Goal: Task Accomplishment & Management: Manage account settings

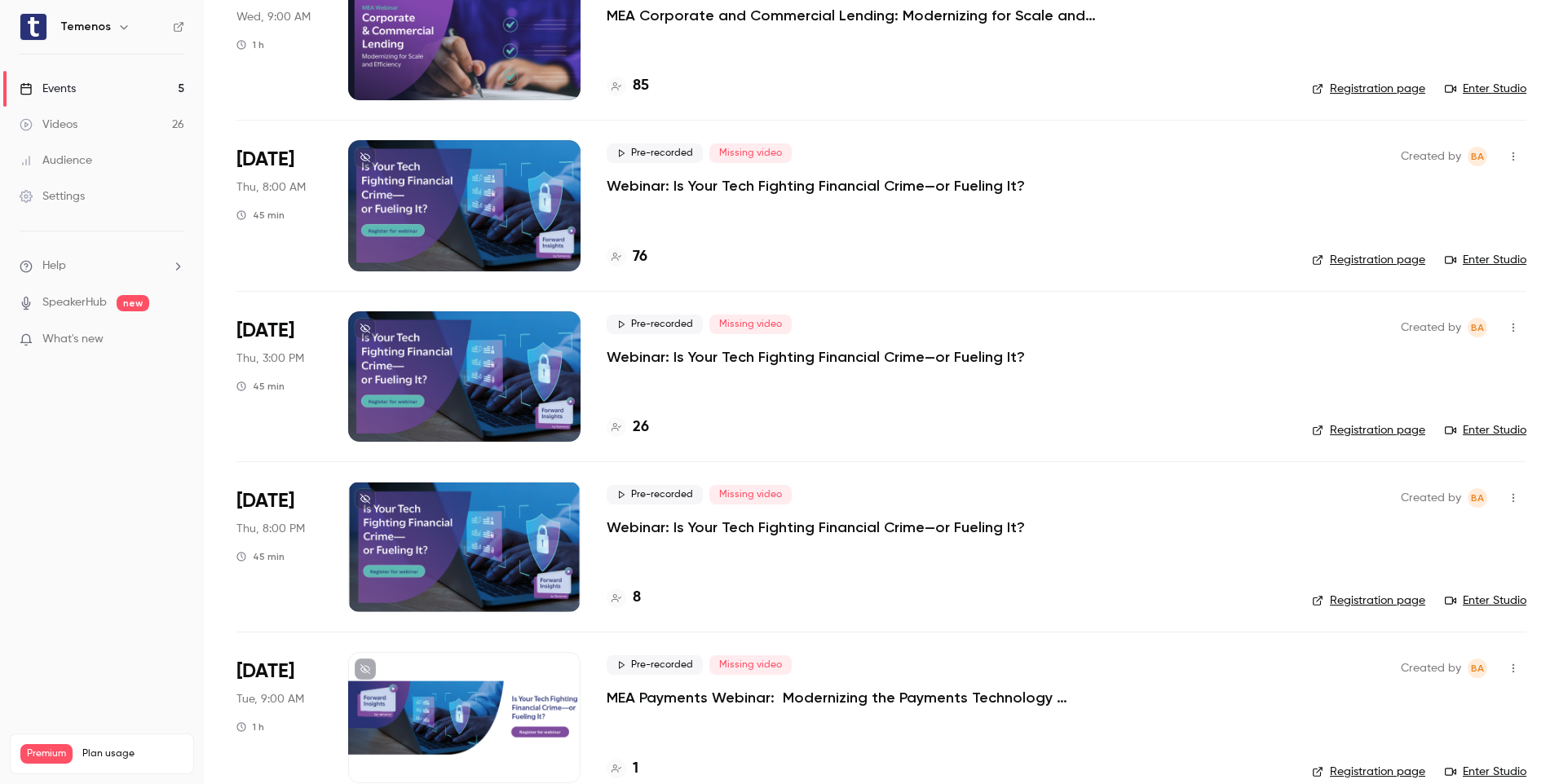
scroll to position [199, 0]
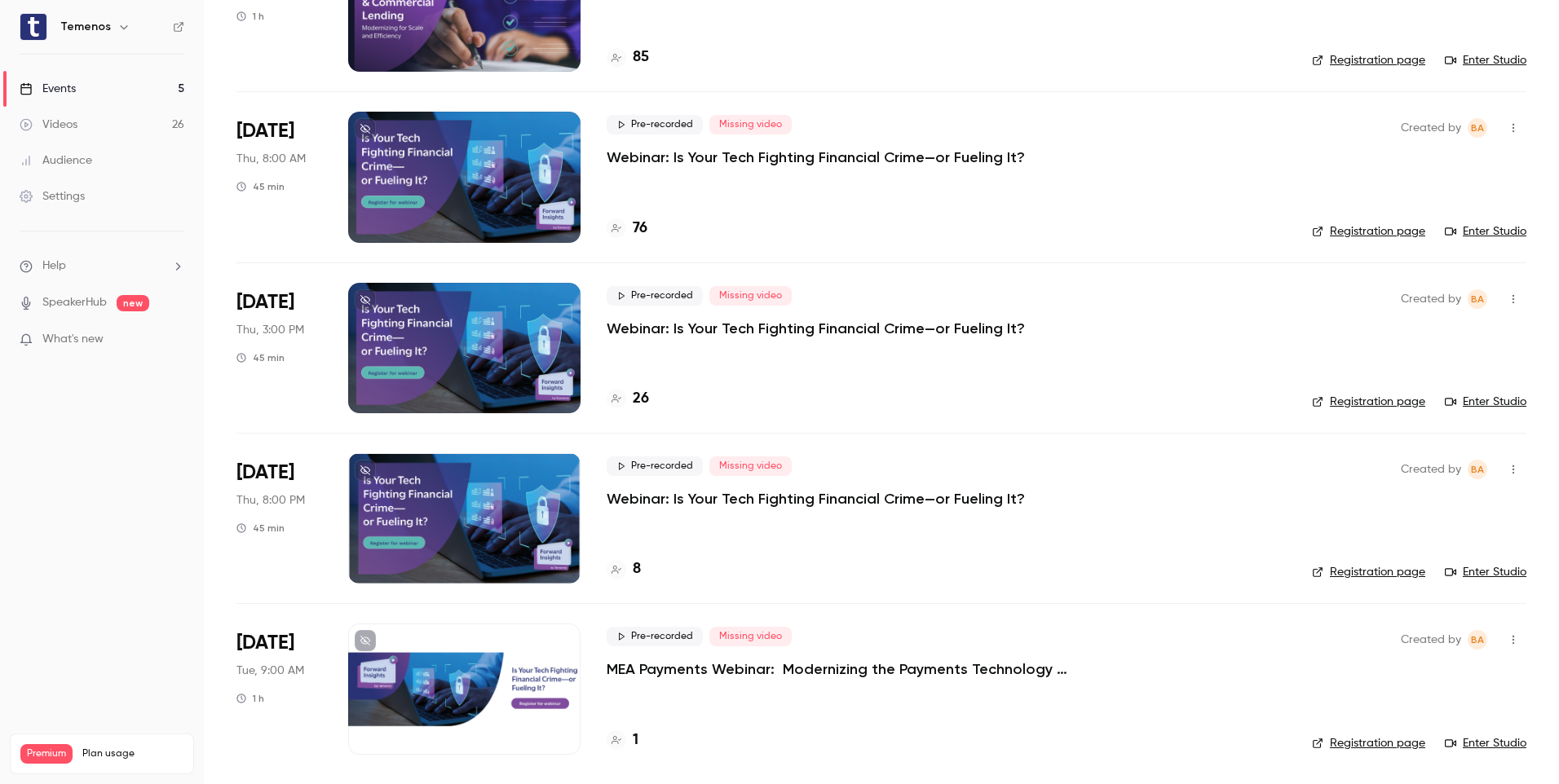
click at [470, 703] on div at bounding box center [464, 688] width 233 height 131
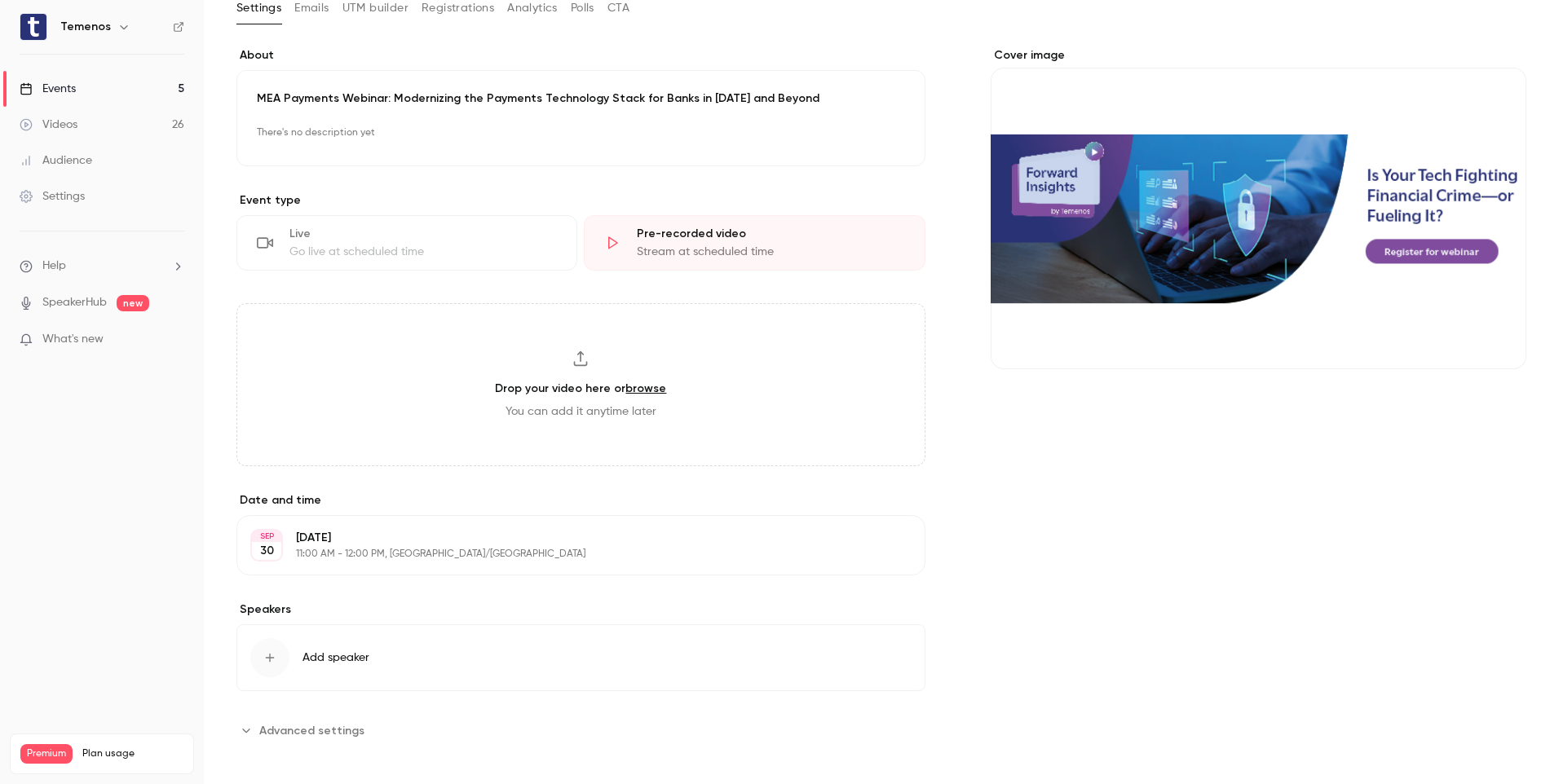
scroll to position [108, 0]
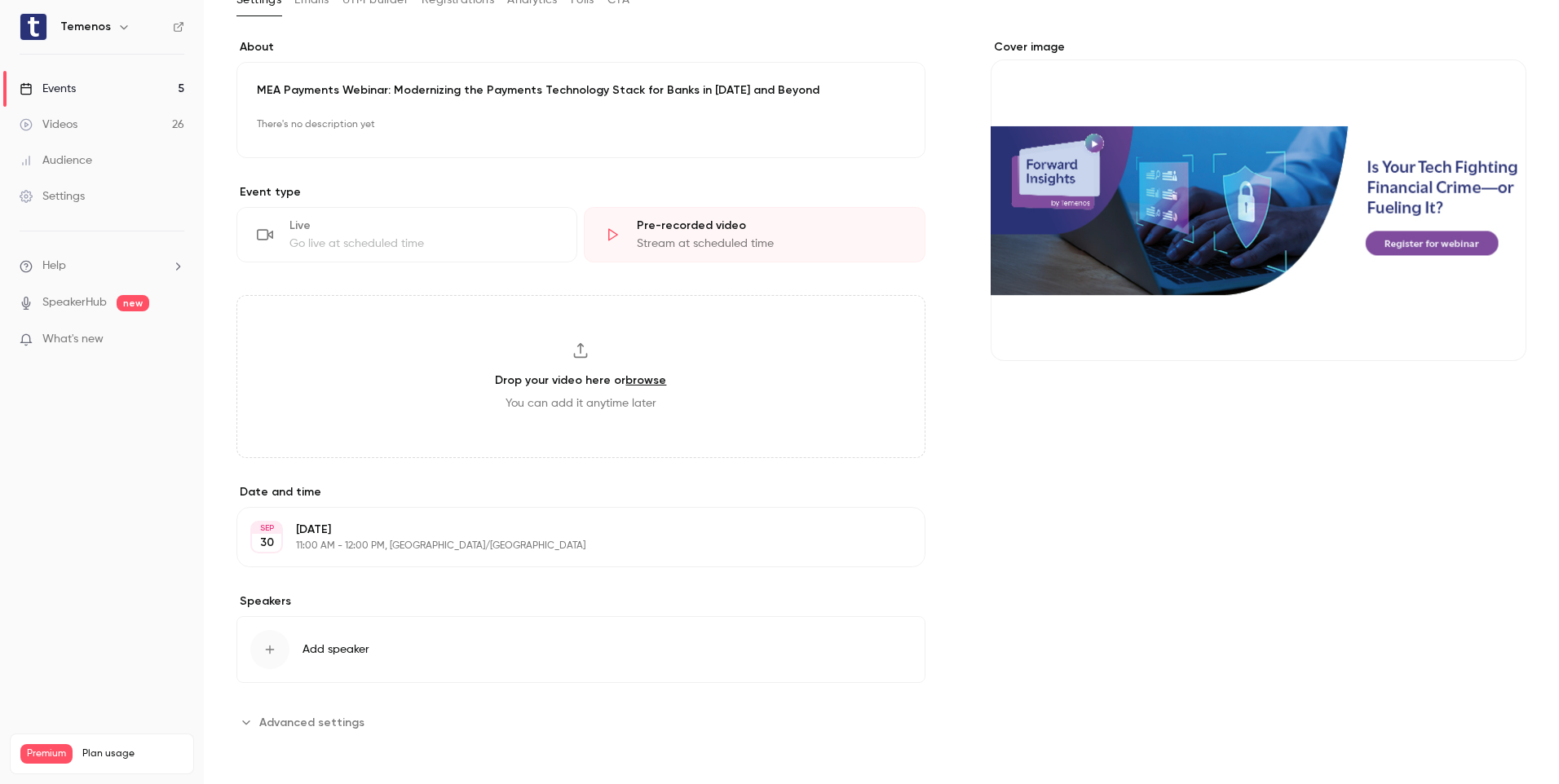
click at [1270, 255] on div "Cover image" at bounding box center [1258, 200] width 536 height 322
click at [0, 0] on input "Cover image" at bounding box center [0, 0] width 0 height 0
click at [1488, 332] on icon "Cover image" at bounding box center [1497, 331] width 18 height 13
click at [1166, 193] on div "Cover image" at bounding box center [1258, 200] width 536 height 322
click at [0, 0] on input "Cover image" at bounding box center [0, 0] width 0 height 0
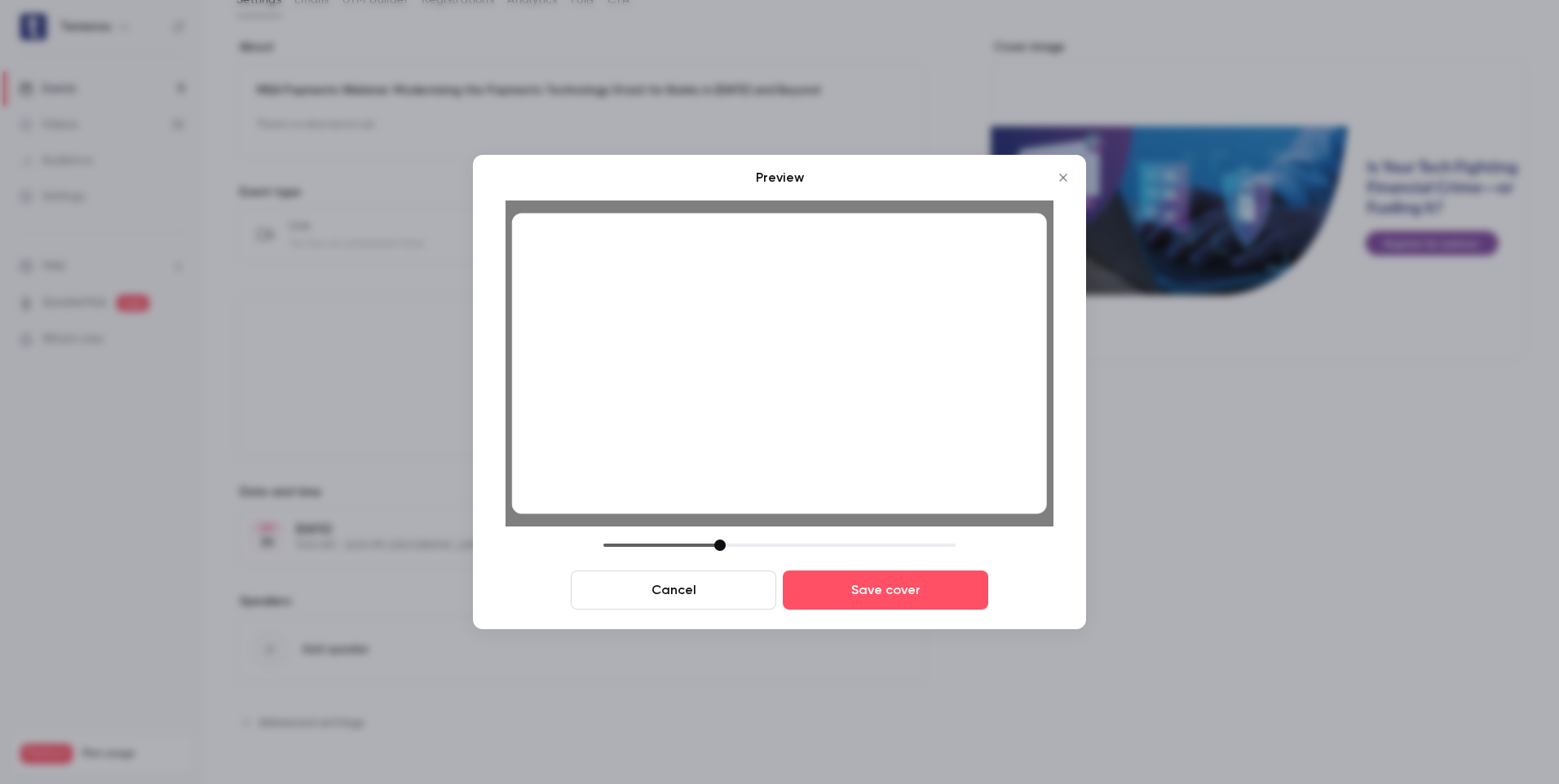
click at [681, 361] on div at bounding box center [780, 363] width 535 height 301
click at [863, 577] on button "Save cover" at bounding box center [884, 590] width 205 height 39
click at [924, 592] on button "Save cover" at bounding box center [884, 590] width 205 height 39
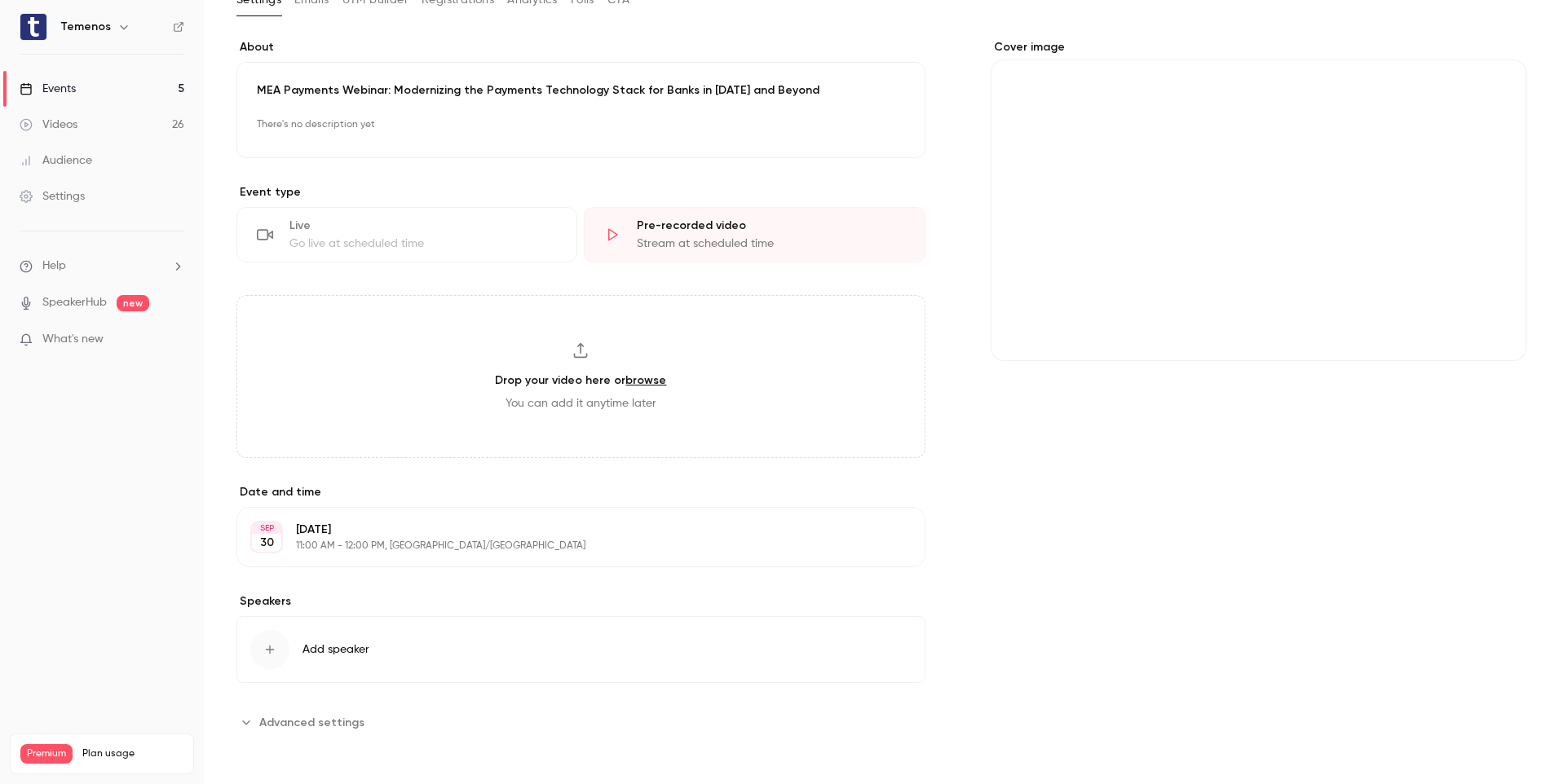
click at [1488, 325] on icon "Cover image" at bounding box center [1497, 331] width 18 height 13
click at [1488, 329] on icon "Cover image" at bounding box center [1497, 331] width 18 height 13
drag, startPoint x: 1196, startPoint y: 247, endPoint x: 1182, endPoint y: 250, distance: 14.3
click at [1182, 250] on div "Cover image" at bounding box center [1258, 200] width 536 height 322
click at [0, 0] on input "Cover image" at bounding box center [0, 0] width 0 height 0
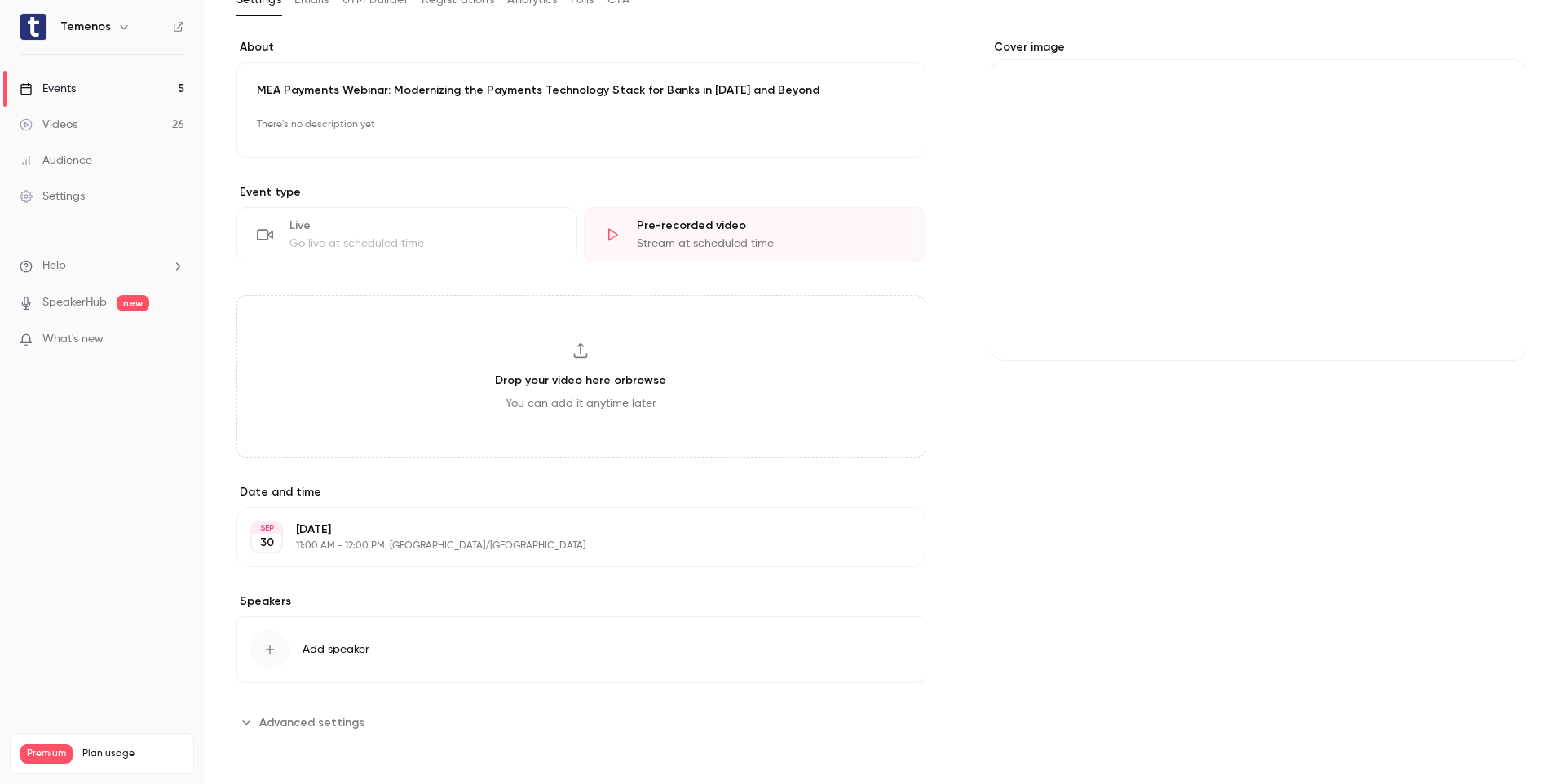
click at [280, 653] on div "button" at bounding box center [269, 649] width 39 height 39
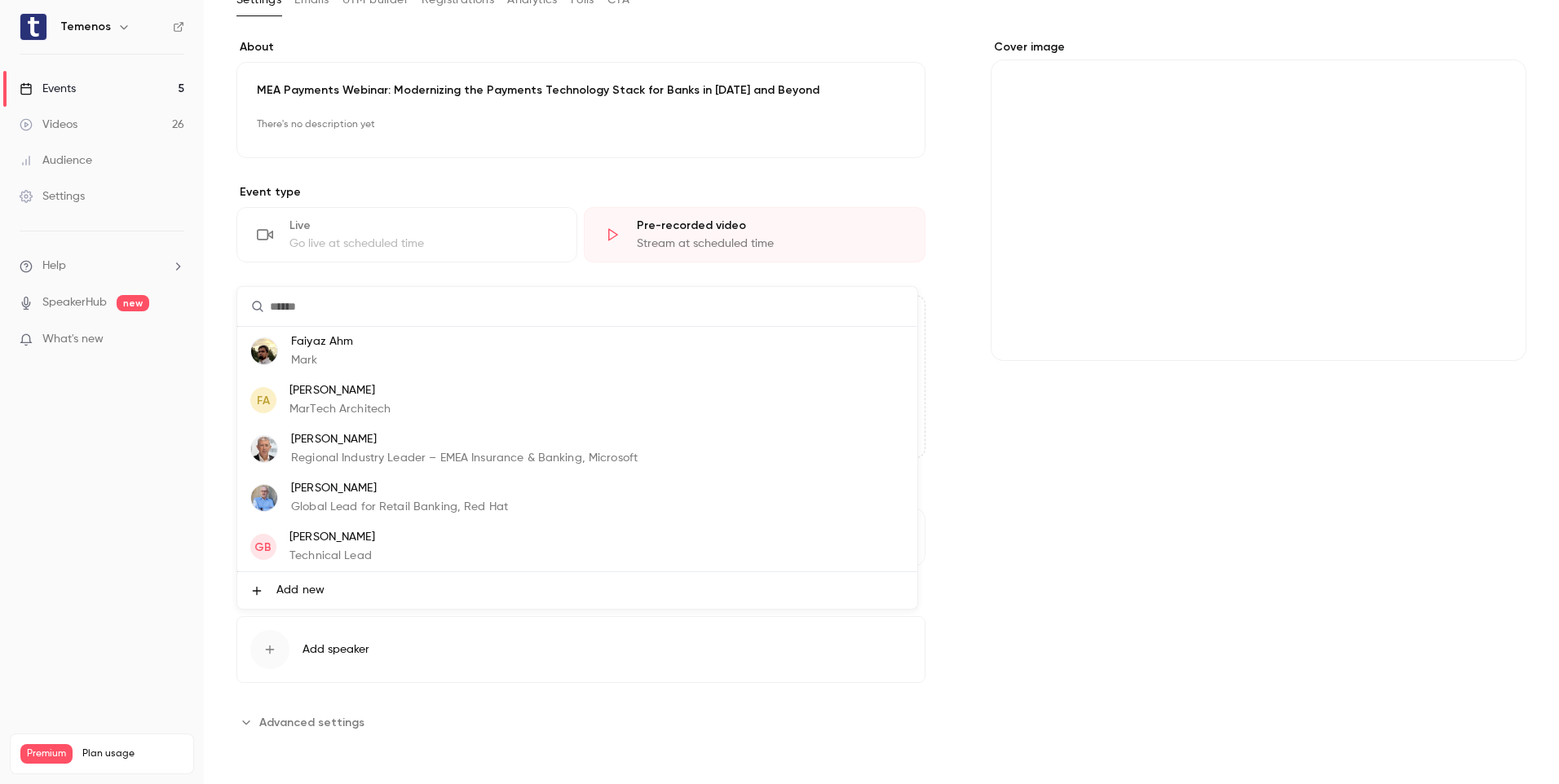
click at [303, 602] on li "Add new" at bounding box center [577, 591] width 680 height 37
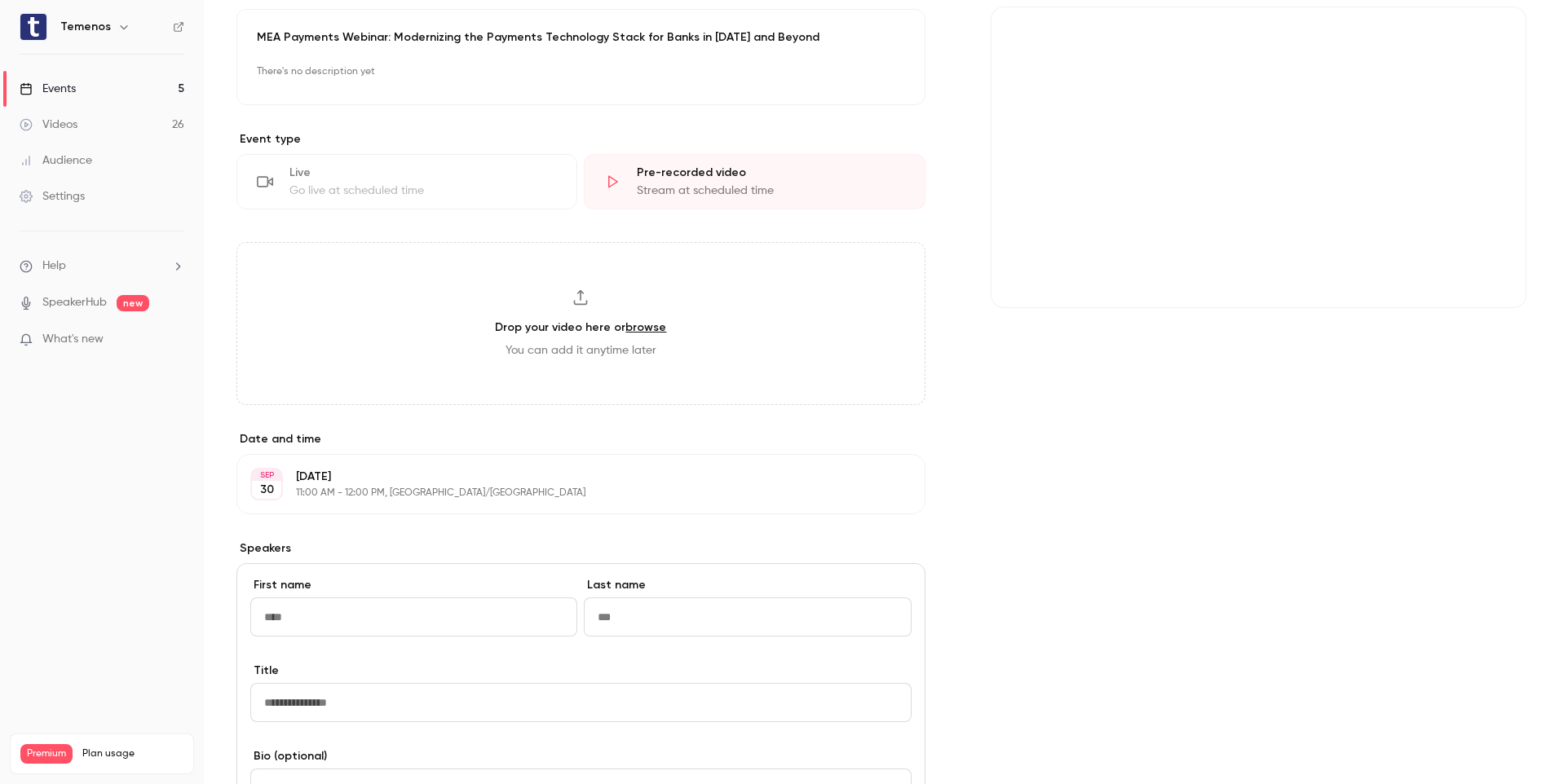
scroll to position [271, 0]
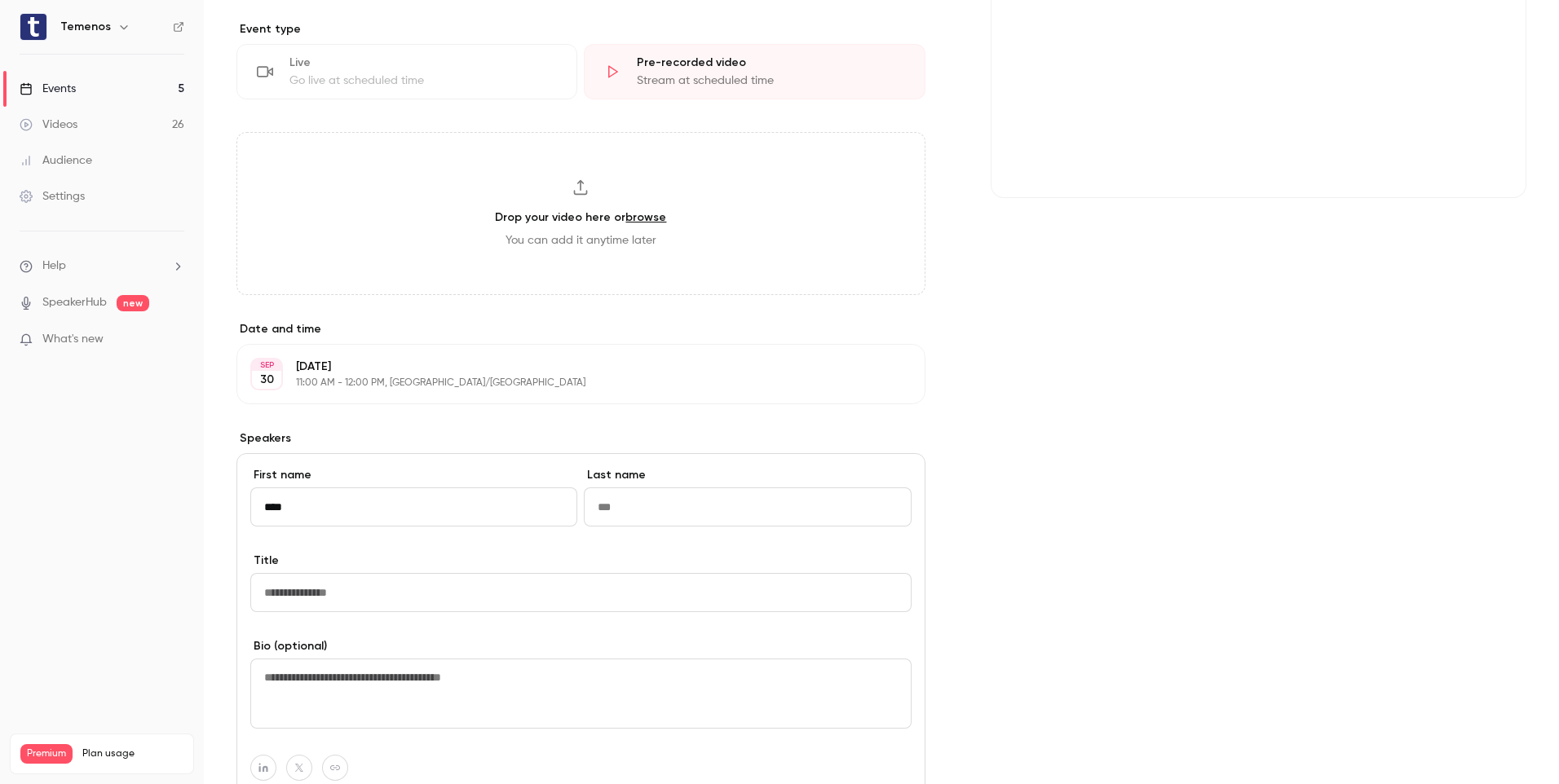
type input "****"
type input "******"
click at [317, 600] on input "Title" at bounding box center [581, 592] width 661 height 39
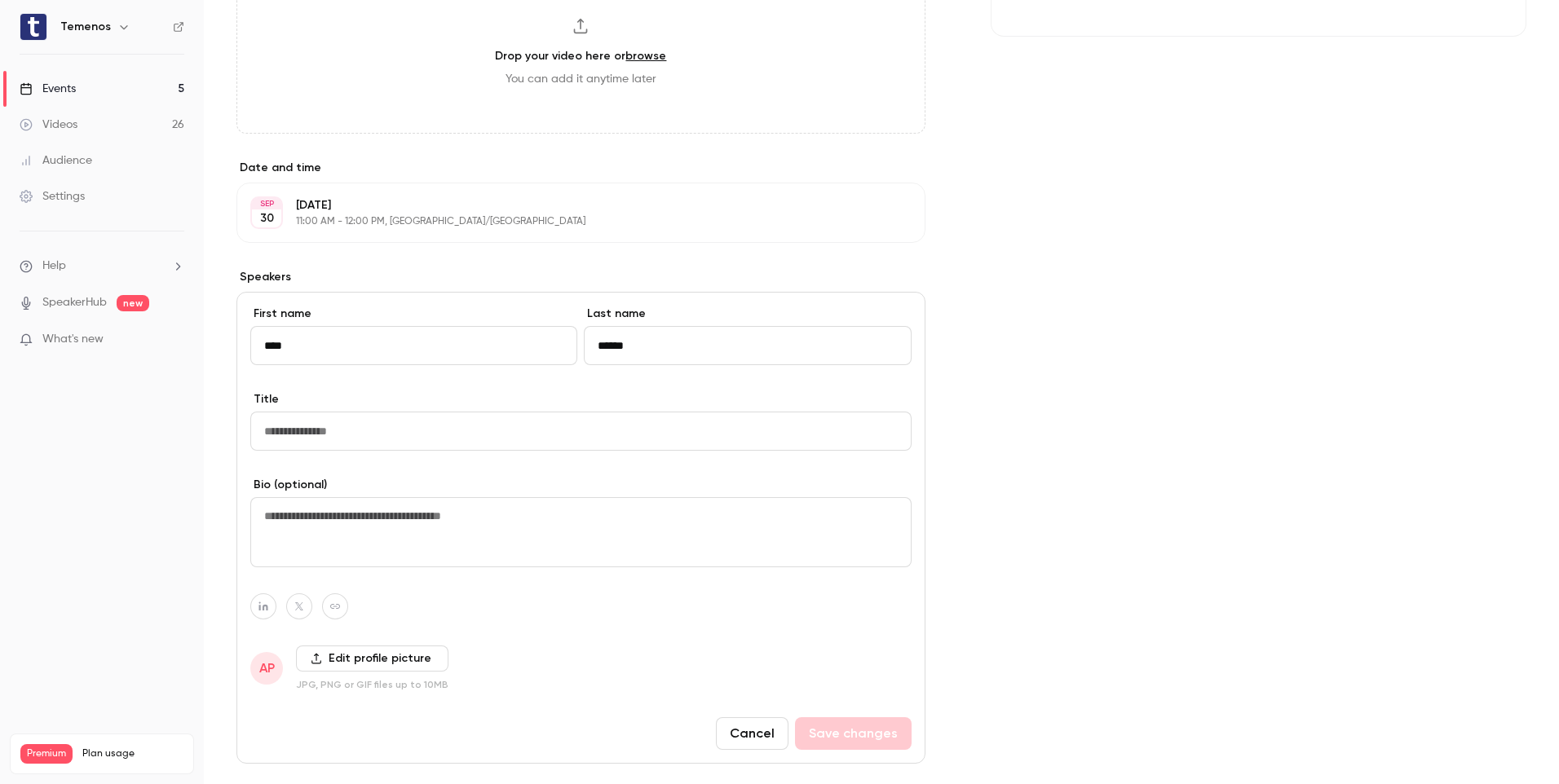
scroll to position [434, 0]
click at [1134, 491] on div "Cover image" at bounding box center [1258, 264] width 536 height 1102
click at [357, 650] on button "Edit profile picture" at bounding box center [371, 657] width 152 height 26
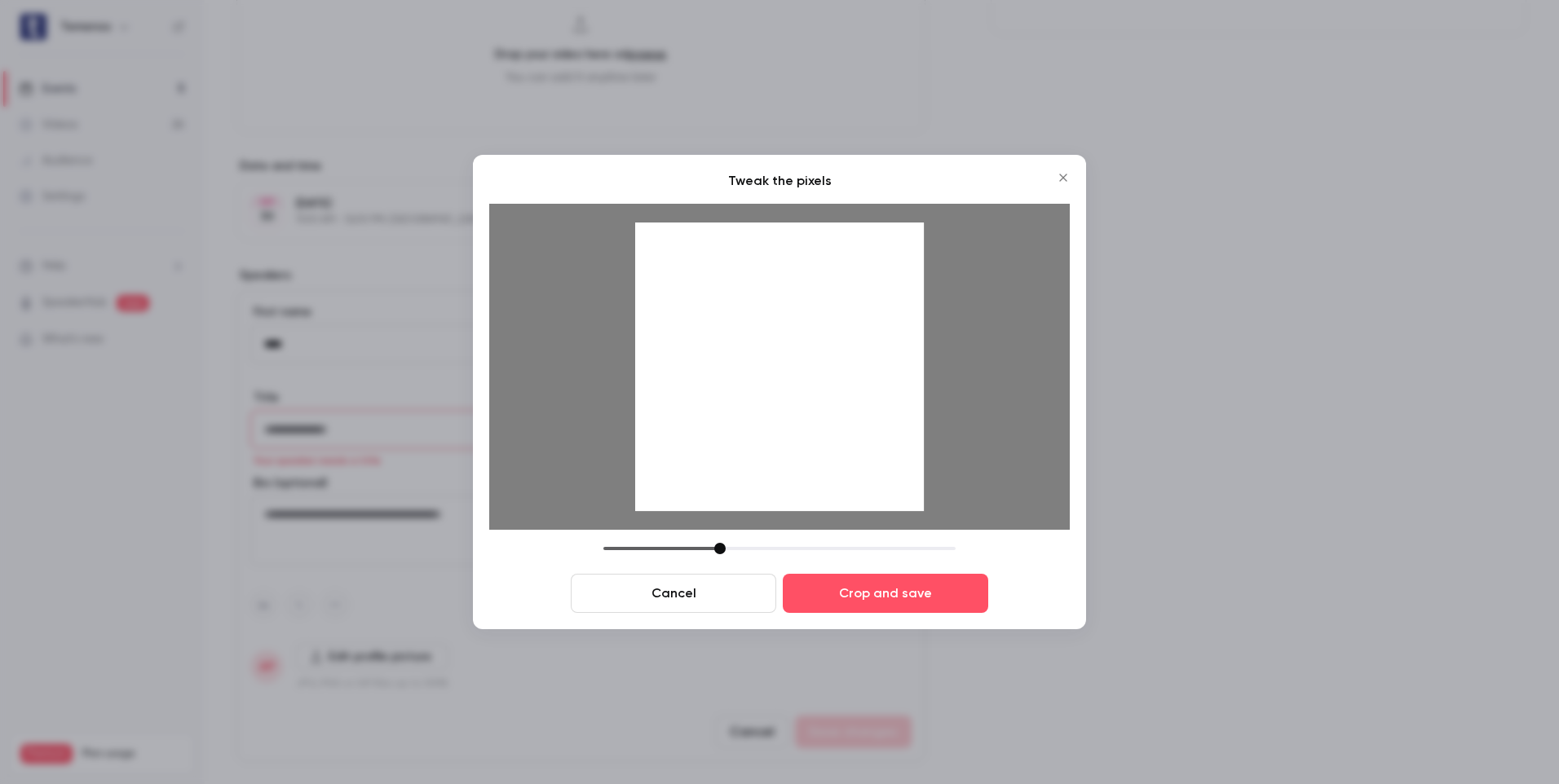
click at [775, 296] on div at bounding box center [780, 367] width 288 height 288
click at [777, 290] on div at bounding box center [780, 367] width 288 height 288
click at [875, 584] on button "Crop and save" at bounding box center [884, 593] width 205 height 39
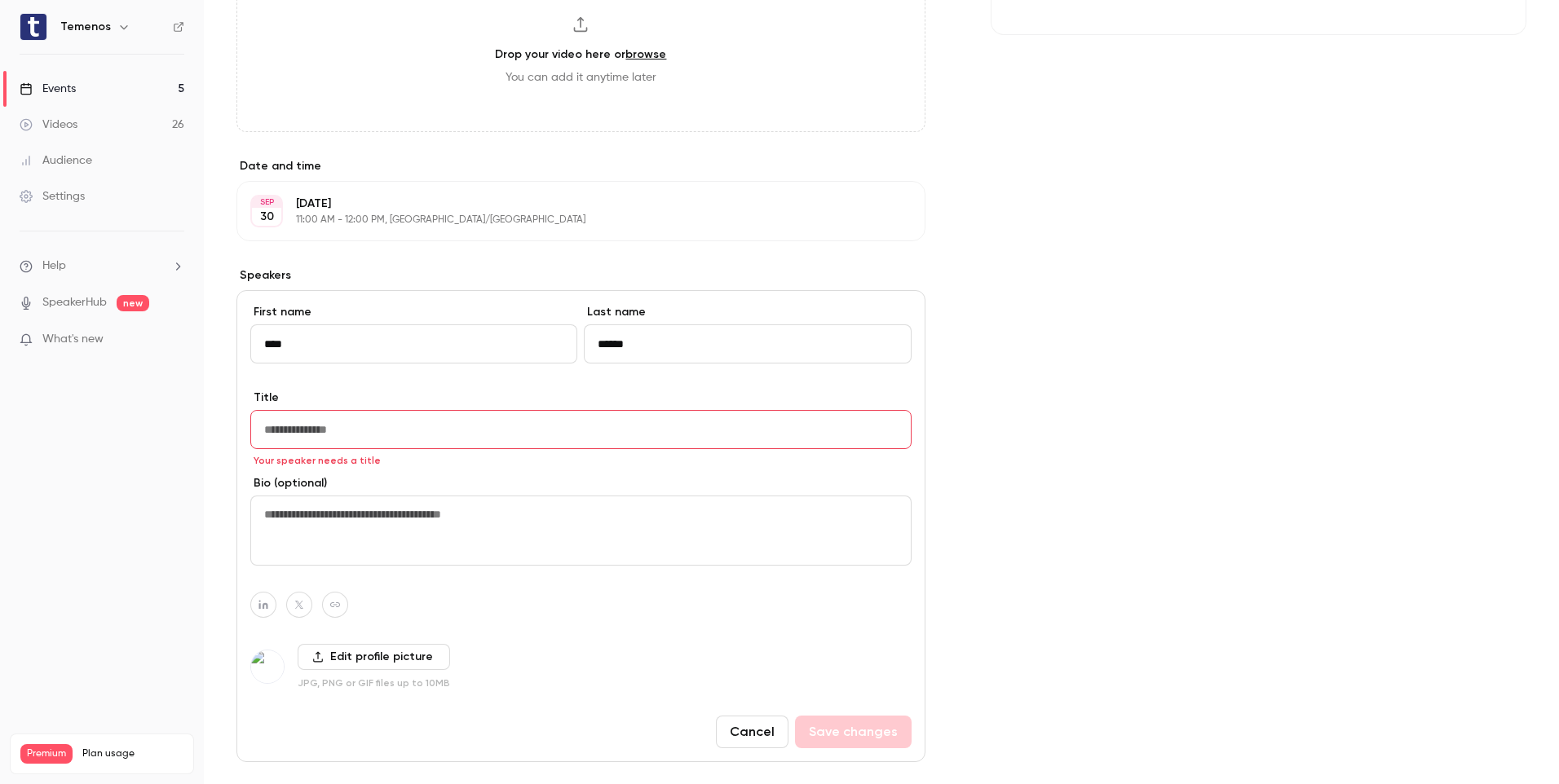
click at [1165, 444] on div "Cover image" at bounding box center [1258, 264] width 536 height 1102
click at [709, 432] on input "Title" at bounding box center [581, 429] width 661 height 39
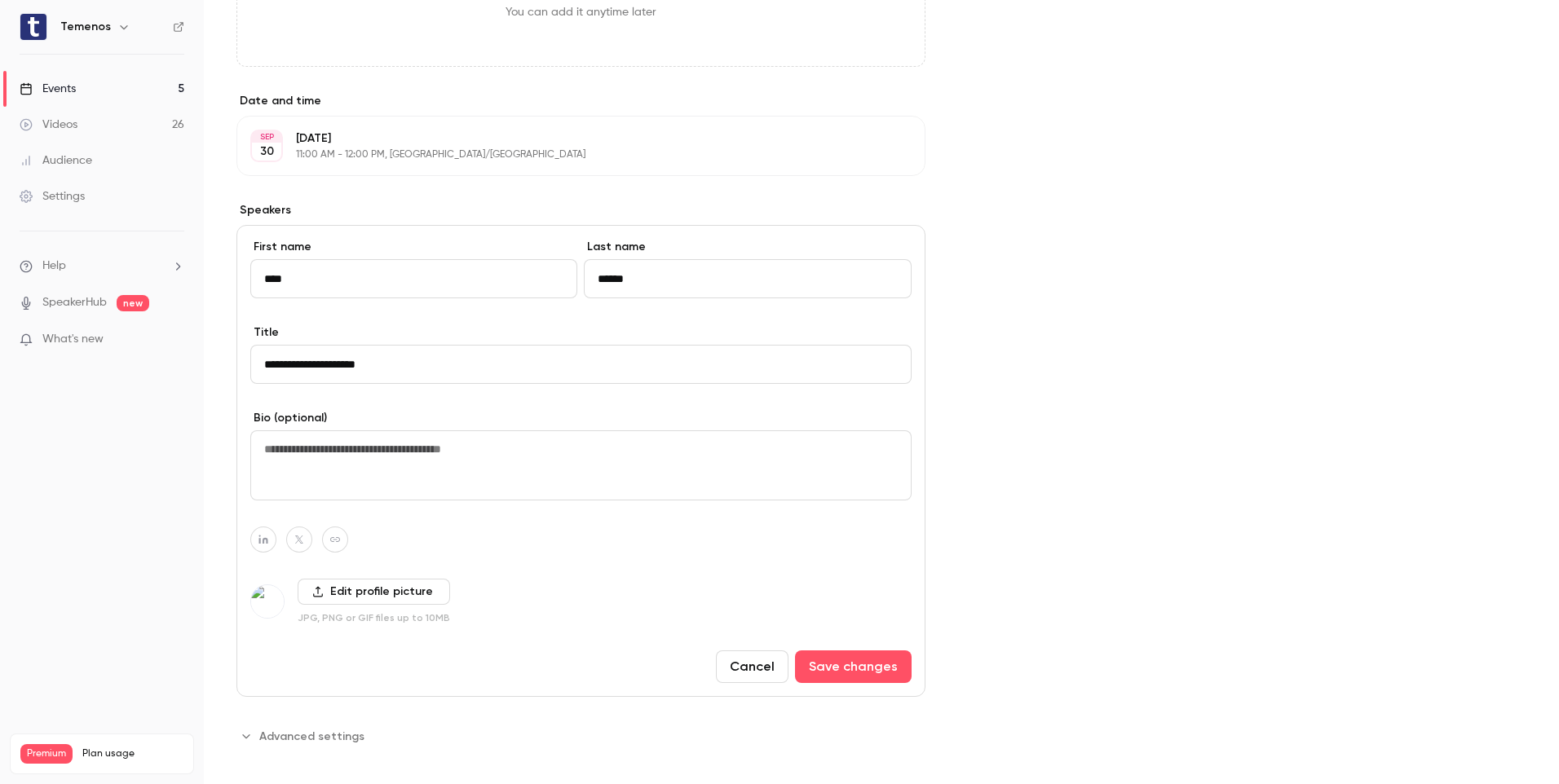
scroll to position [513, 0]
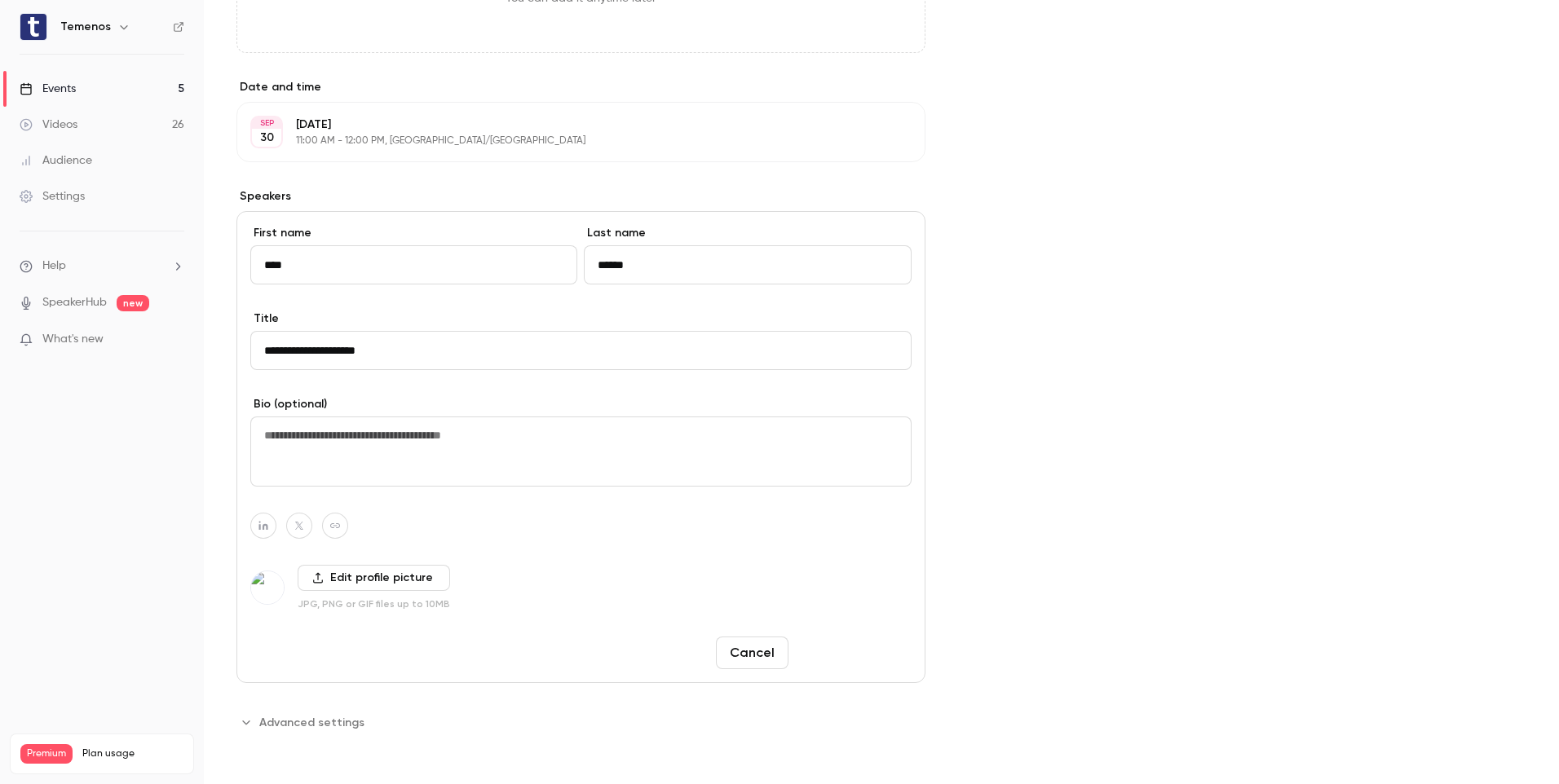
type input "**********"
click at [858, 658] on button "Save changes" at bounding box center [853, 653] width 117 height 33
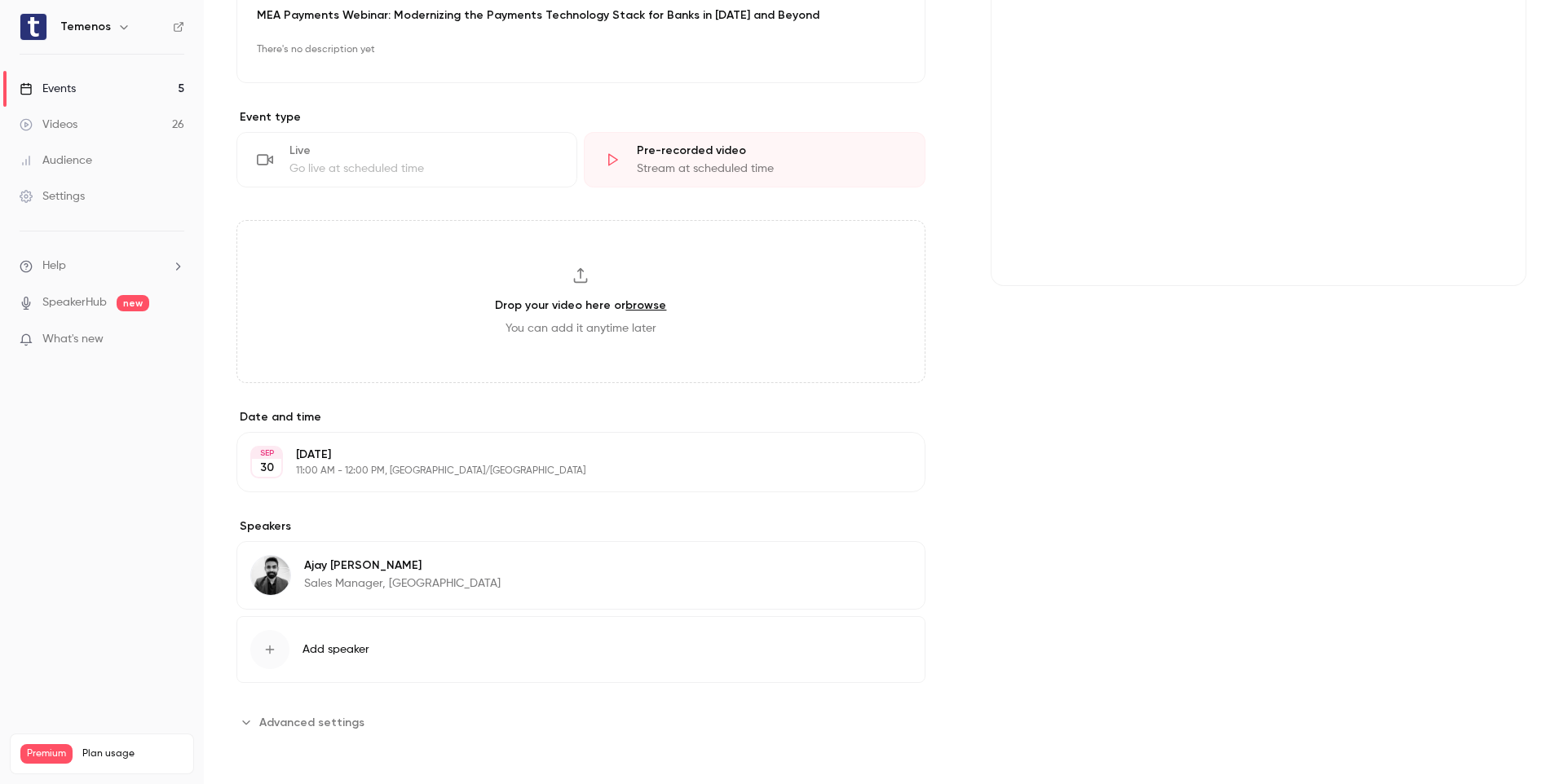
scroll to position [0, 0]
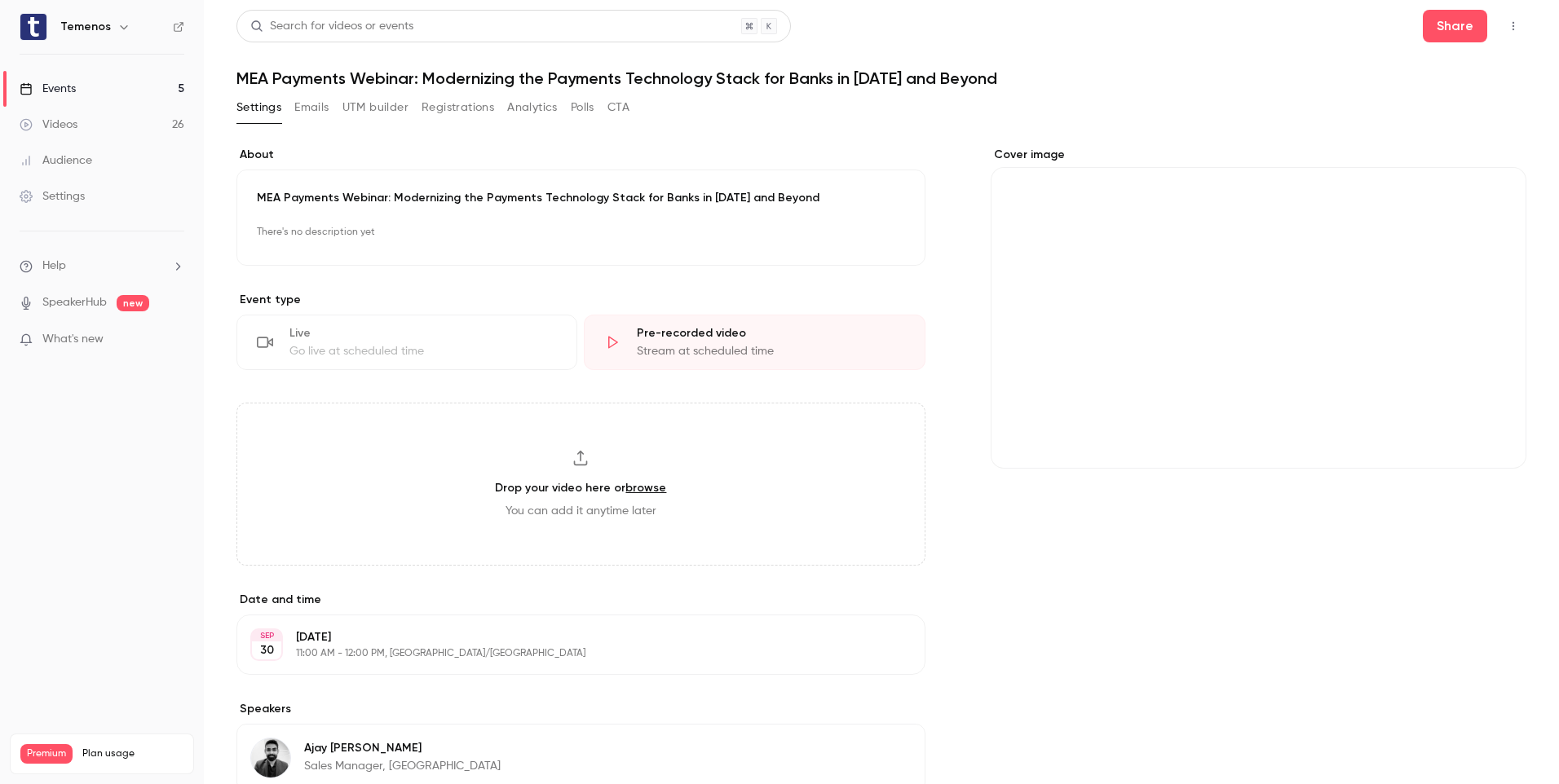
click at [505, 236] on p "There's no description yet" at bounding box center [581, 232] width 648 height 26
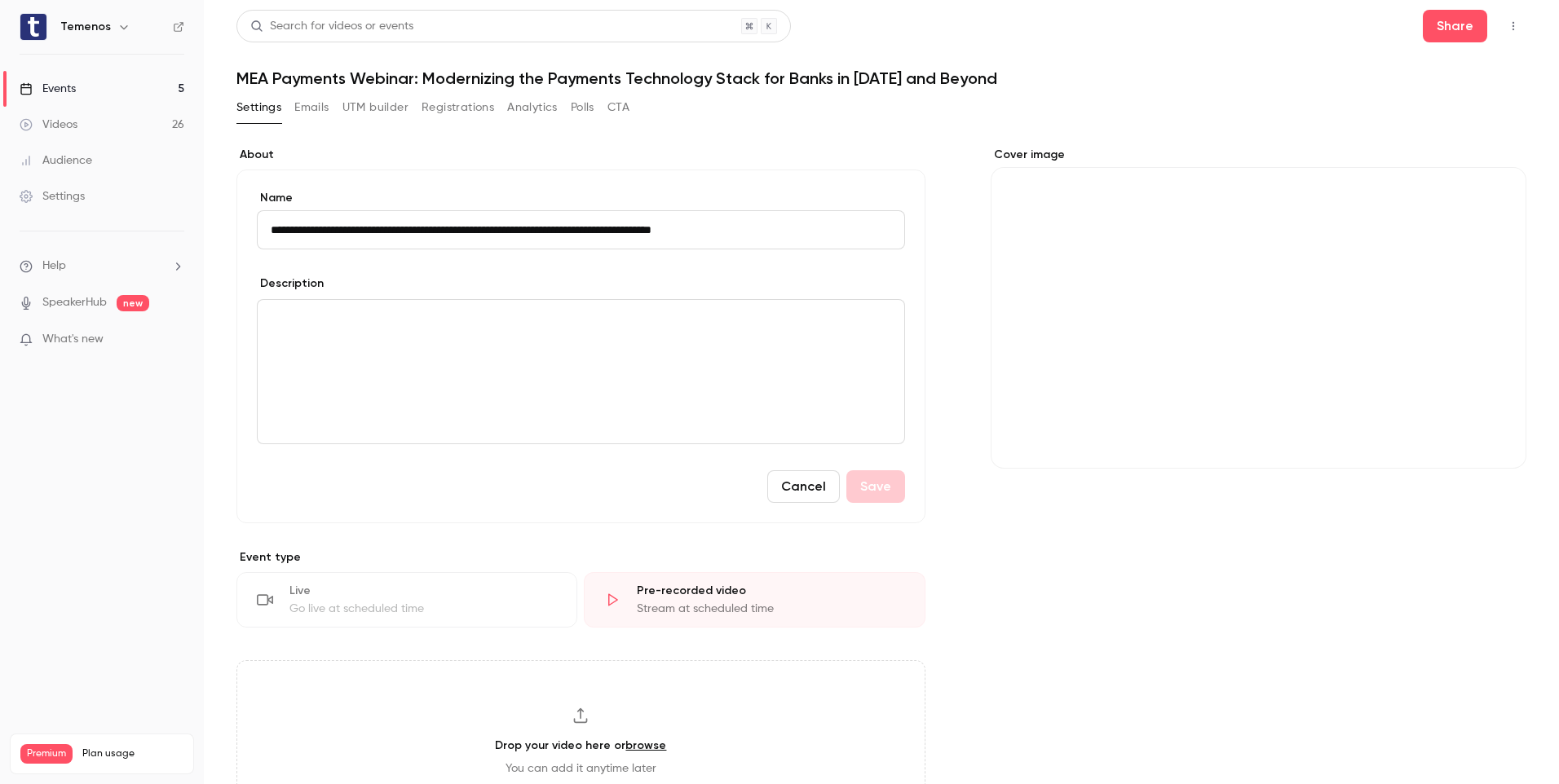
click at [409, 326] on p "editor" at bounding box center [581, 319] width 621 height 19
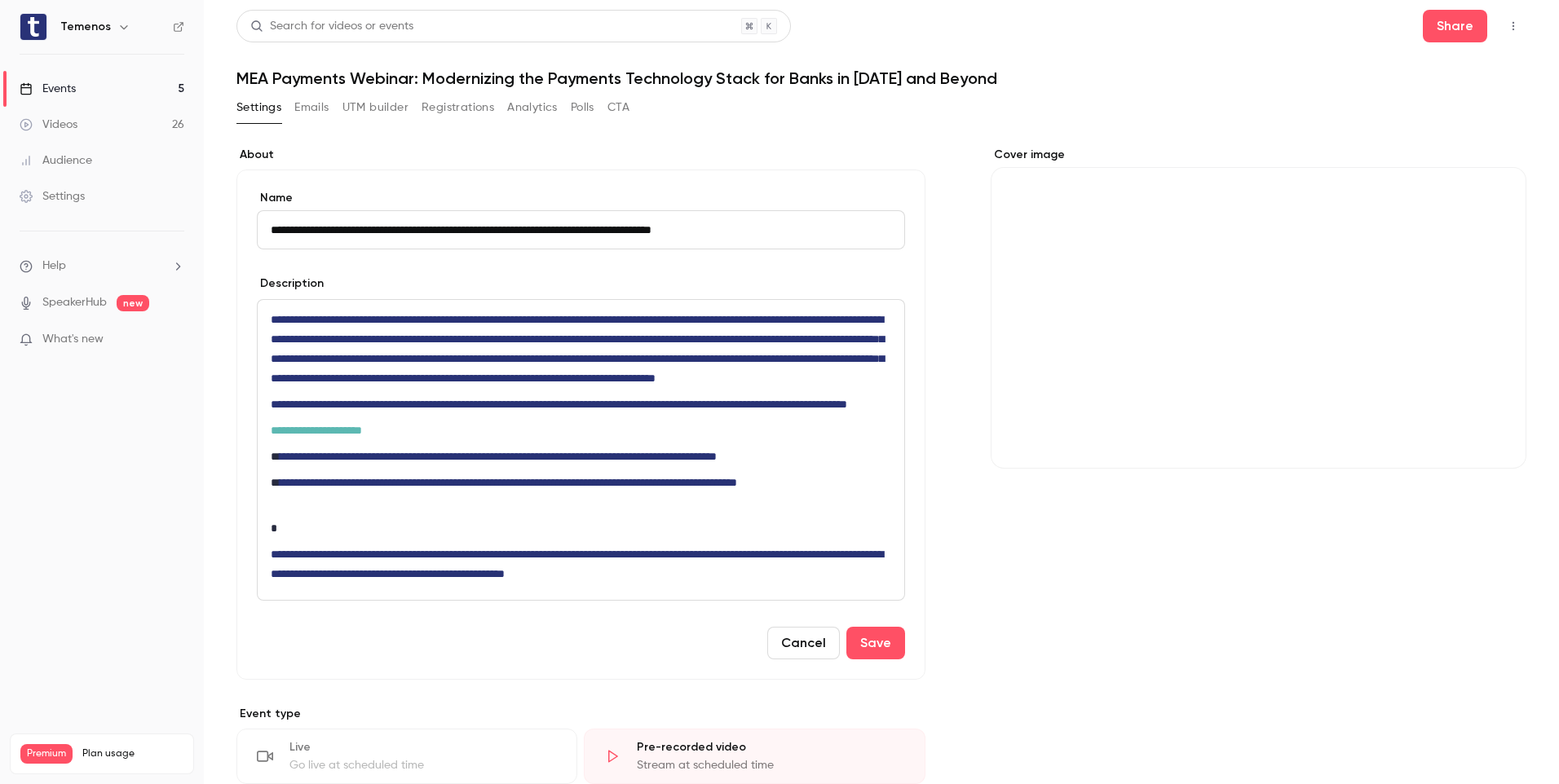
click at [371, 577] on div "**********" at bounding box center [581, 450] width 646 height 300
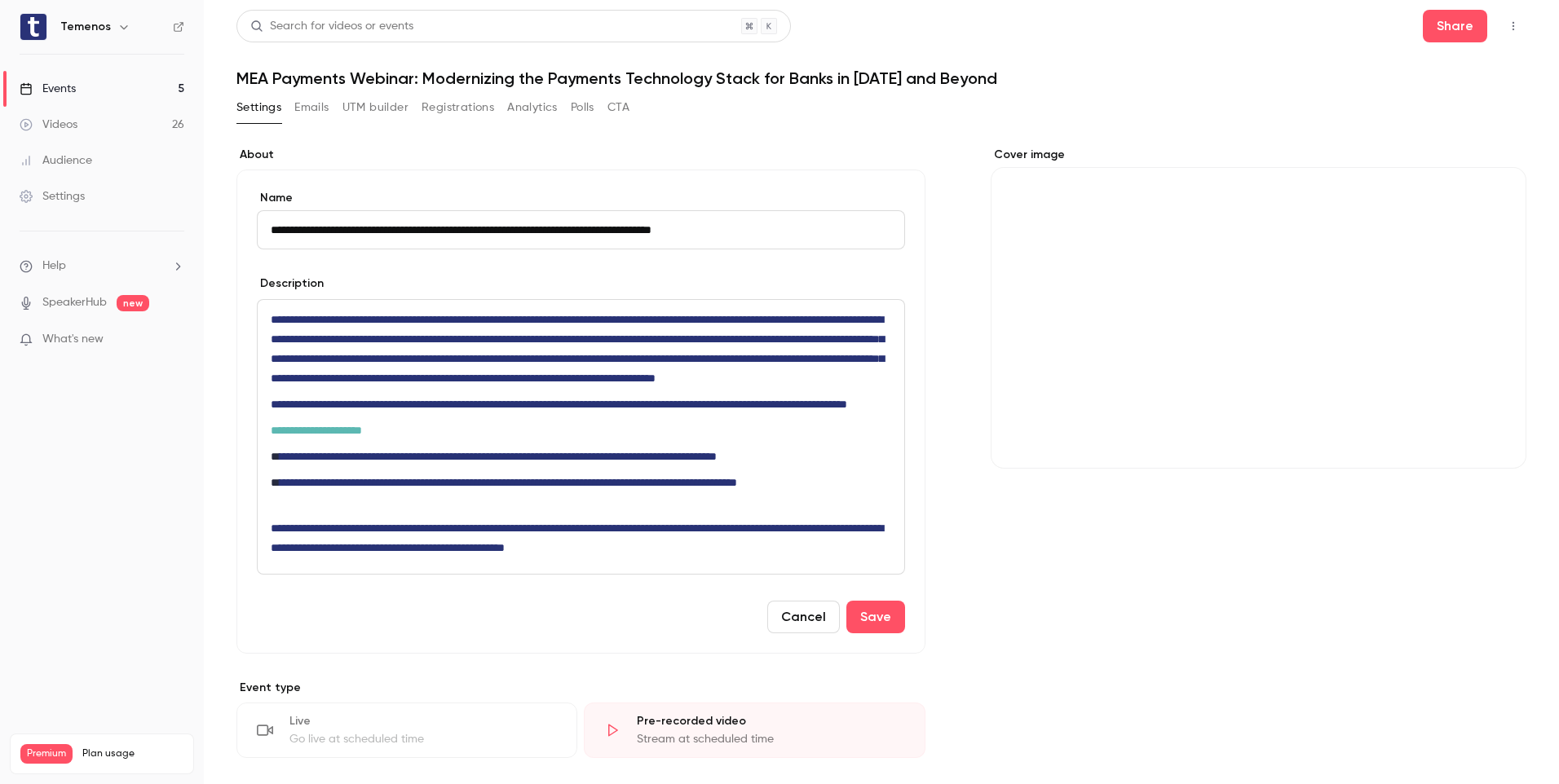
drag, startPoint x: 402, startPoint y: 225, endPoint x: 259, endPoint y: 218, distance: 143.2
click at [259, 218] on input "**********" at bounding box center [581, 229] width 648 height 39
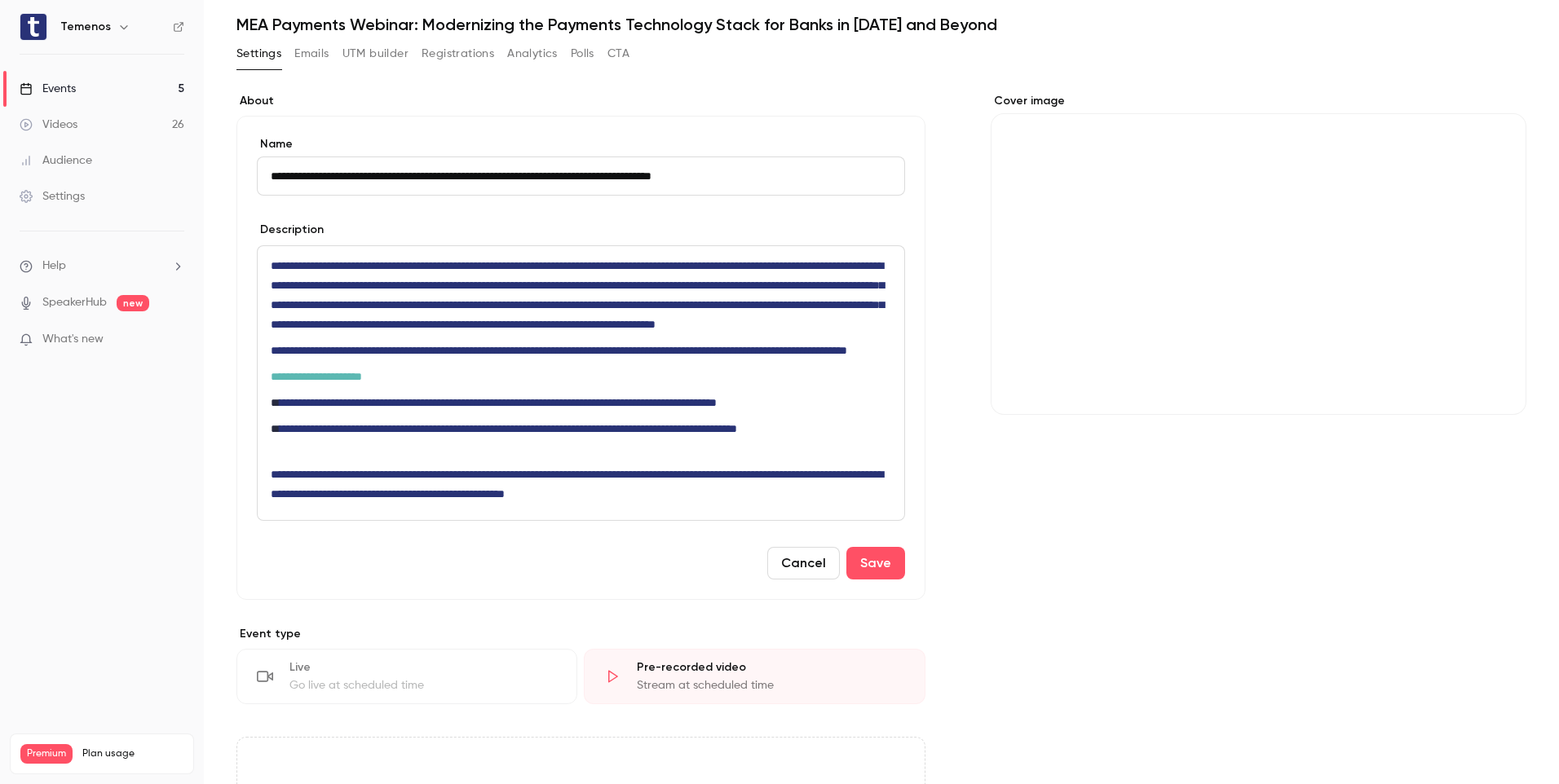
scroll to position [81, 0]
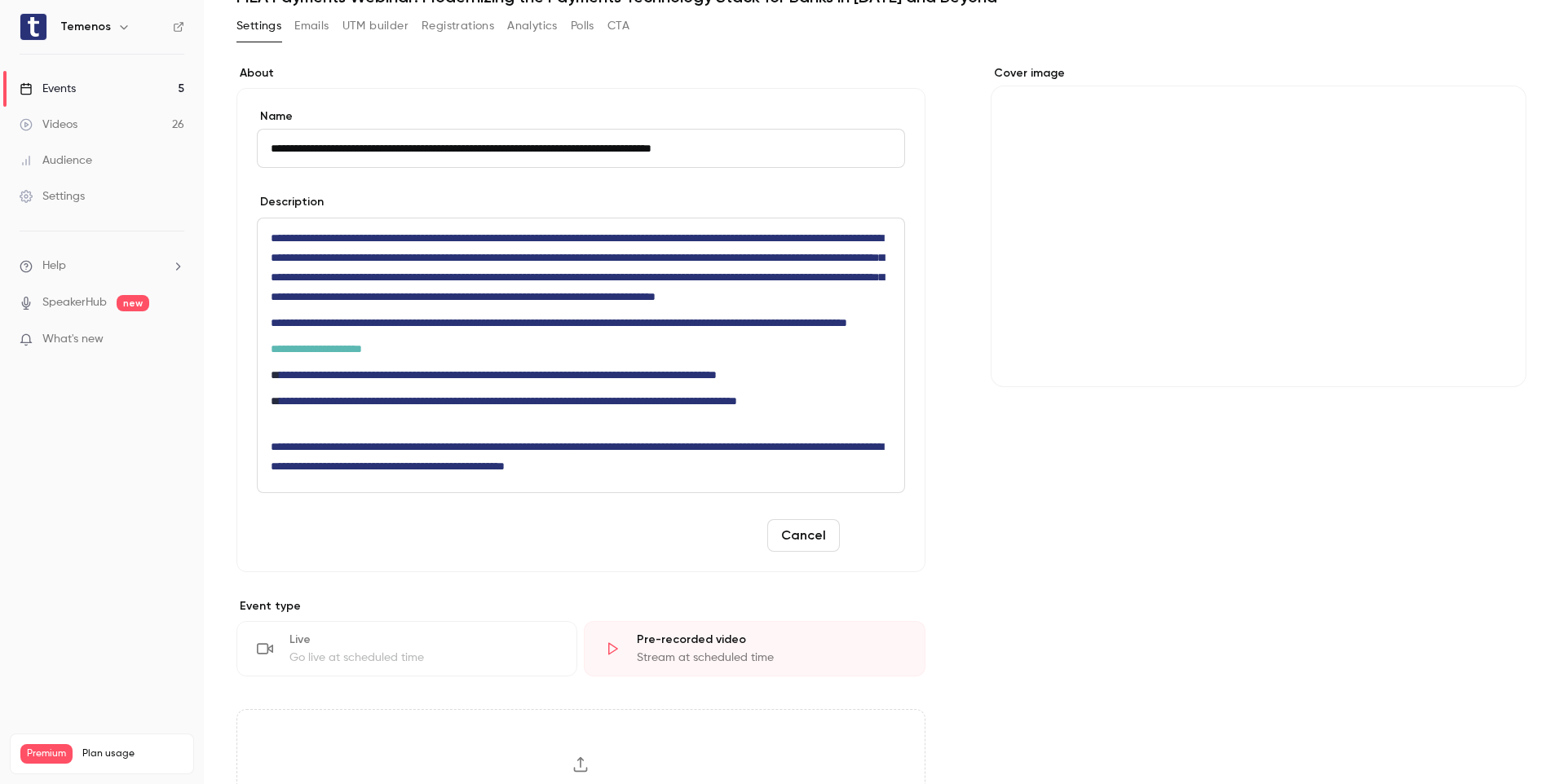
click at [867, 552] on button "Save" at bounding box center [875, 536] width 58 height 33
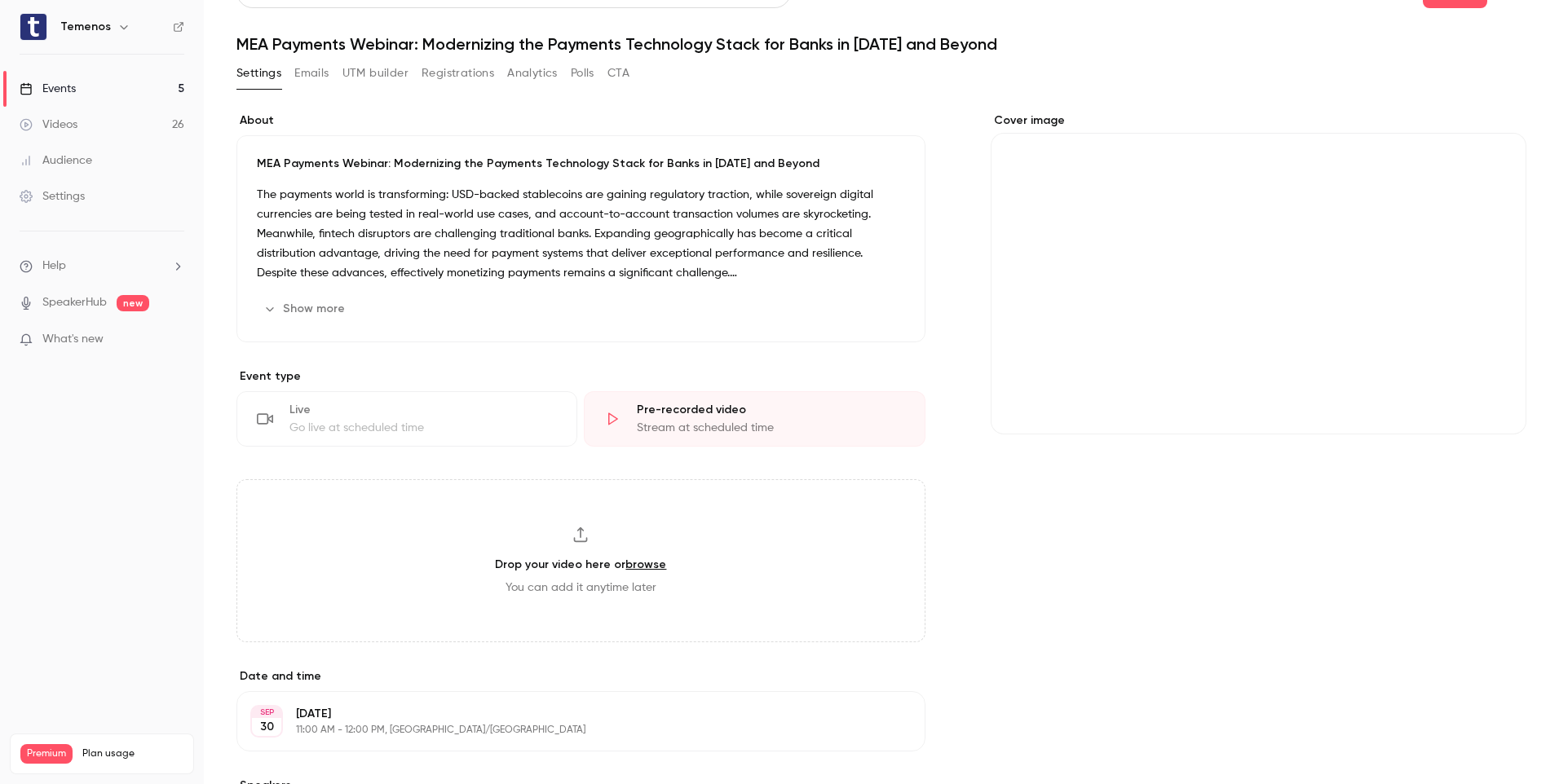
scroll to position [0, 0]
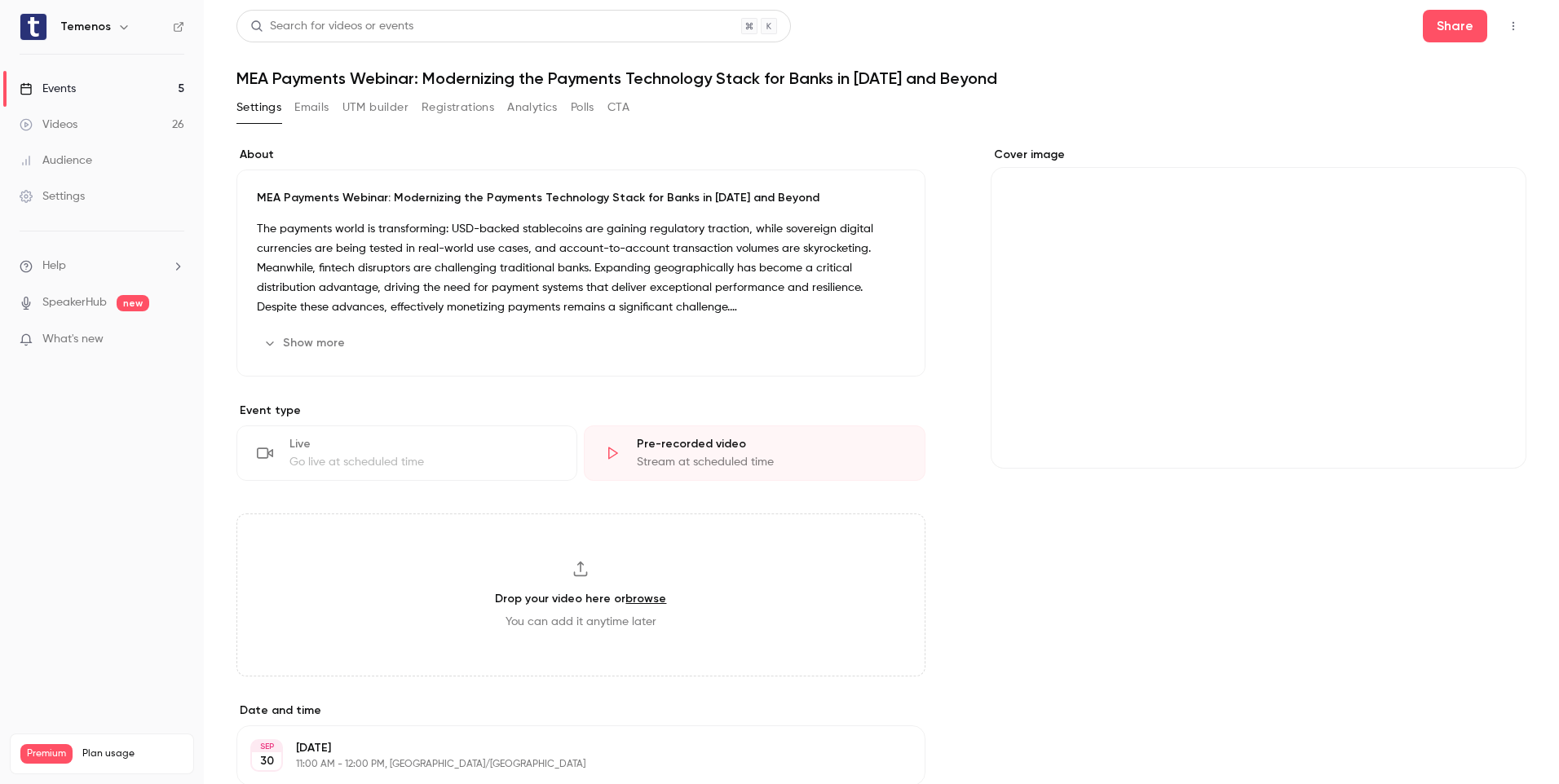
click at [74, 89] on div "Events" at bounding box center [47, 89] width 57 height 16
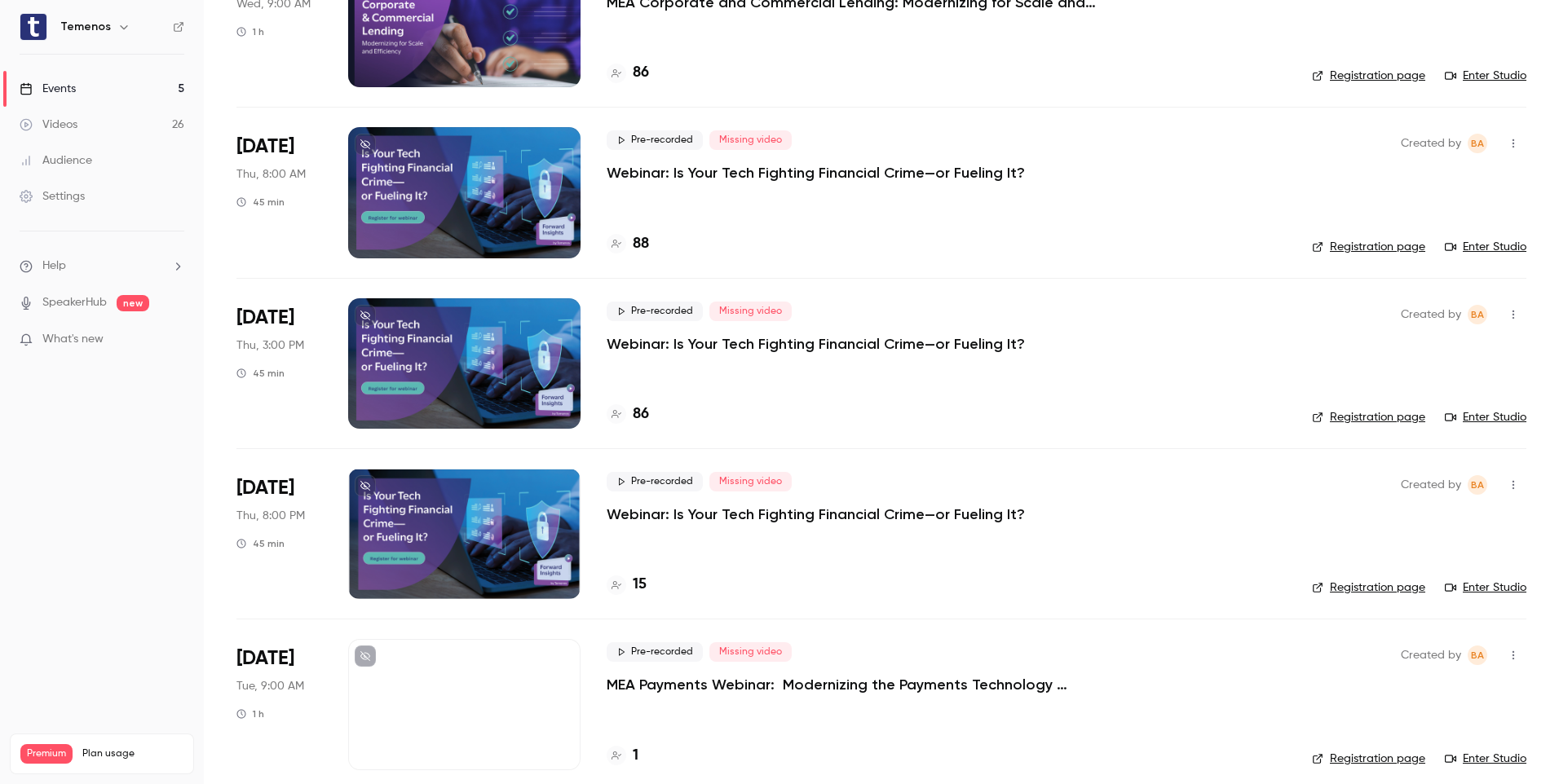
scroll to position [199, 0]
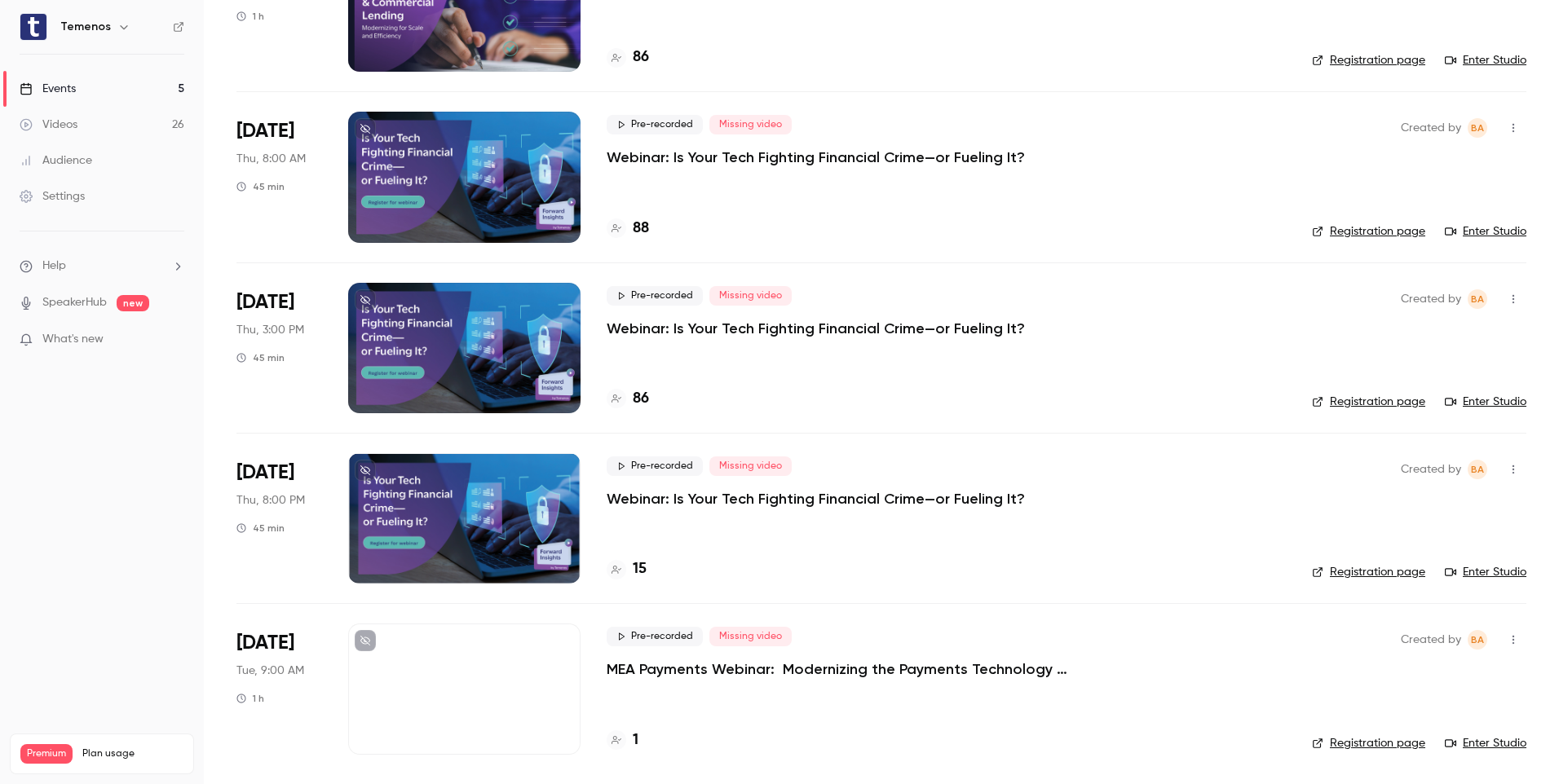
click at [483, 688] on div at bounding box center [464, 688] width 233 height 131
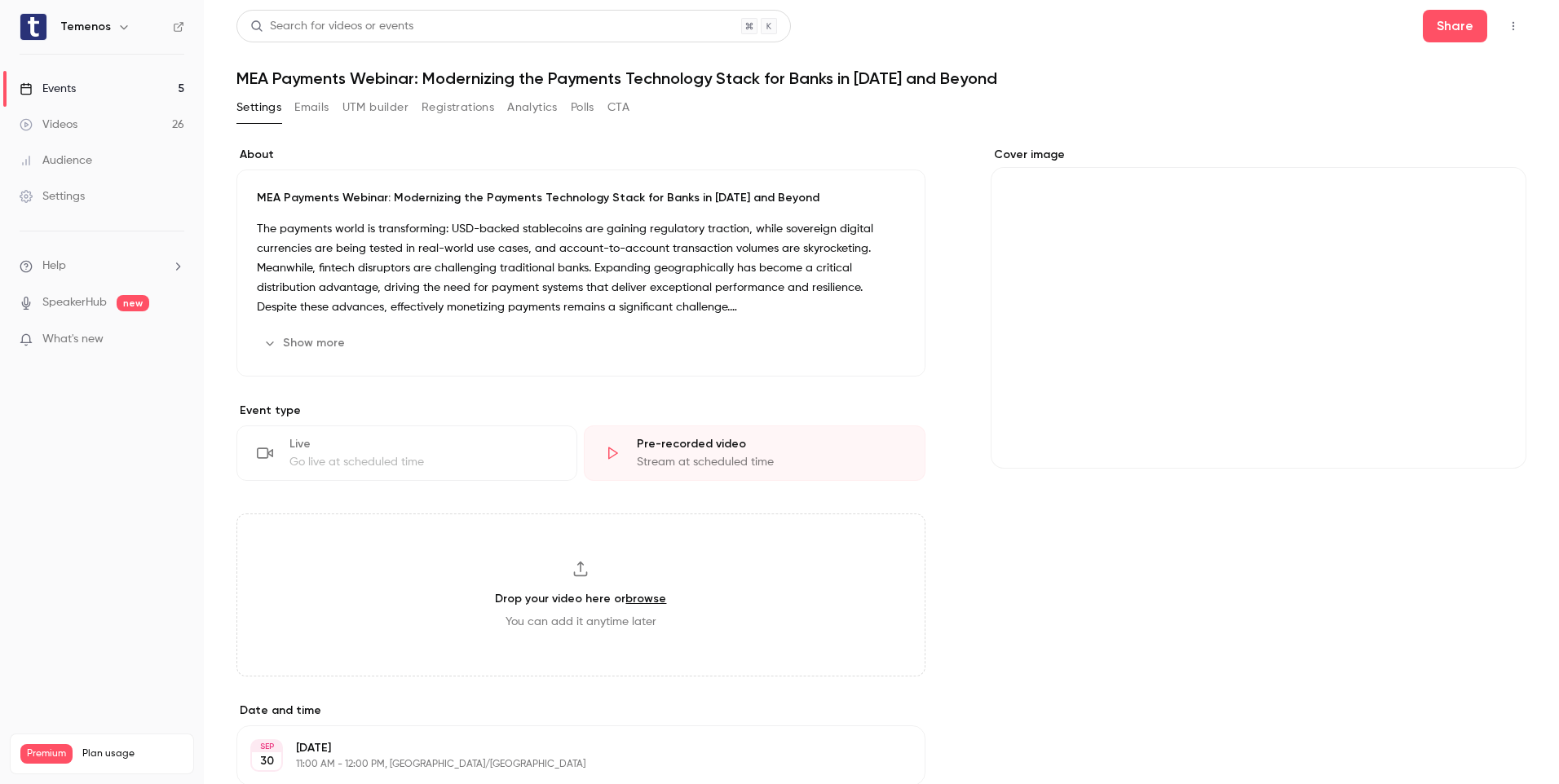
click at [83, 92] on link "Events 5" at bounding box center [101, 89] width 204 height 36
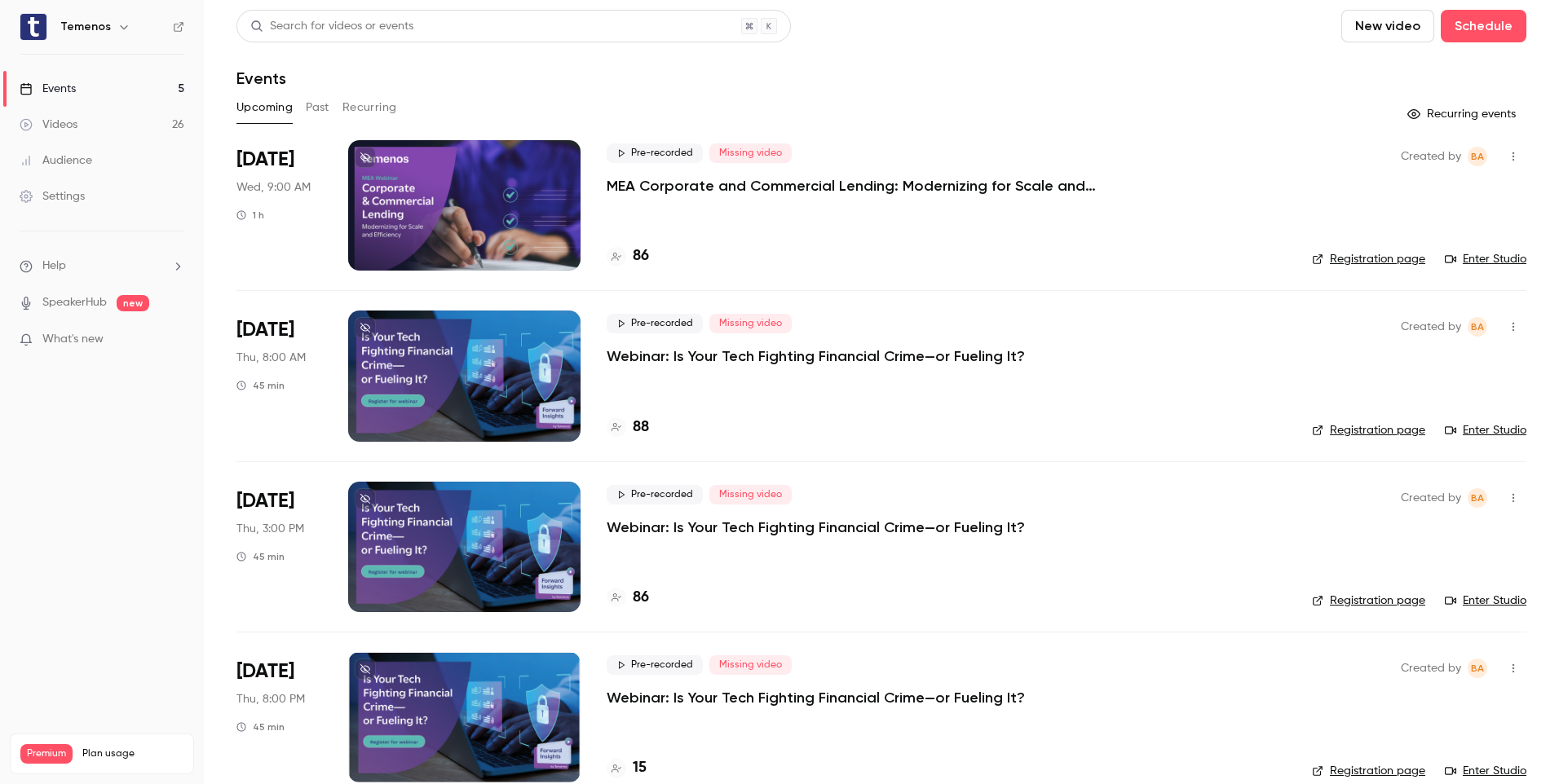
click at [1348, 768] on link "Registration page" at bounding box center [1368, 771] width 113 height 16
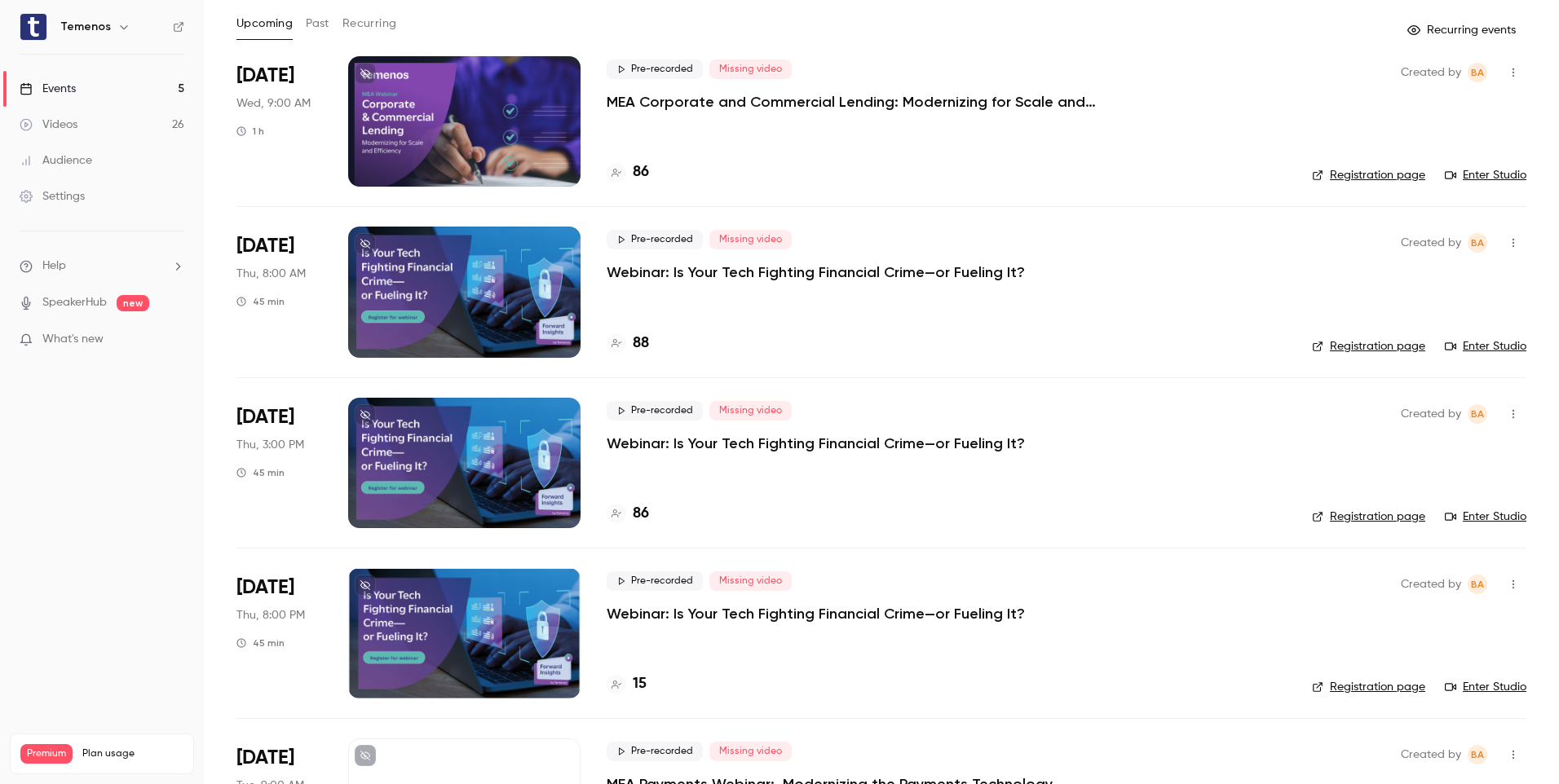
scroll to position [199, 0]
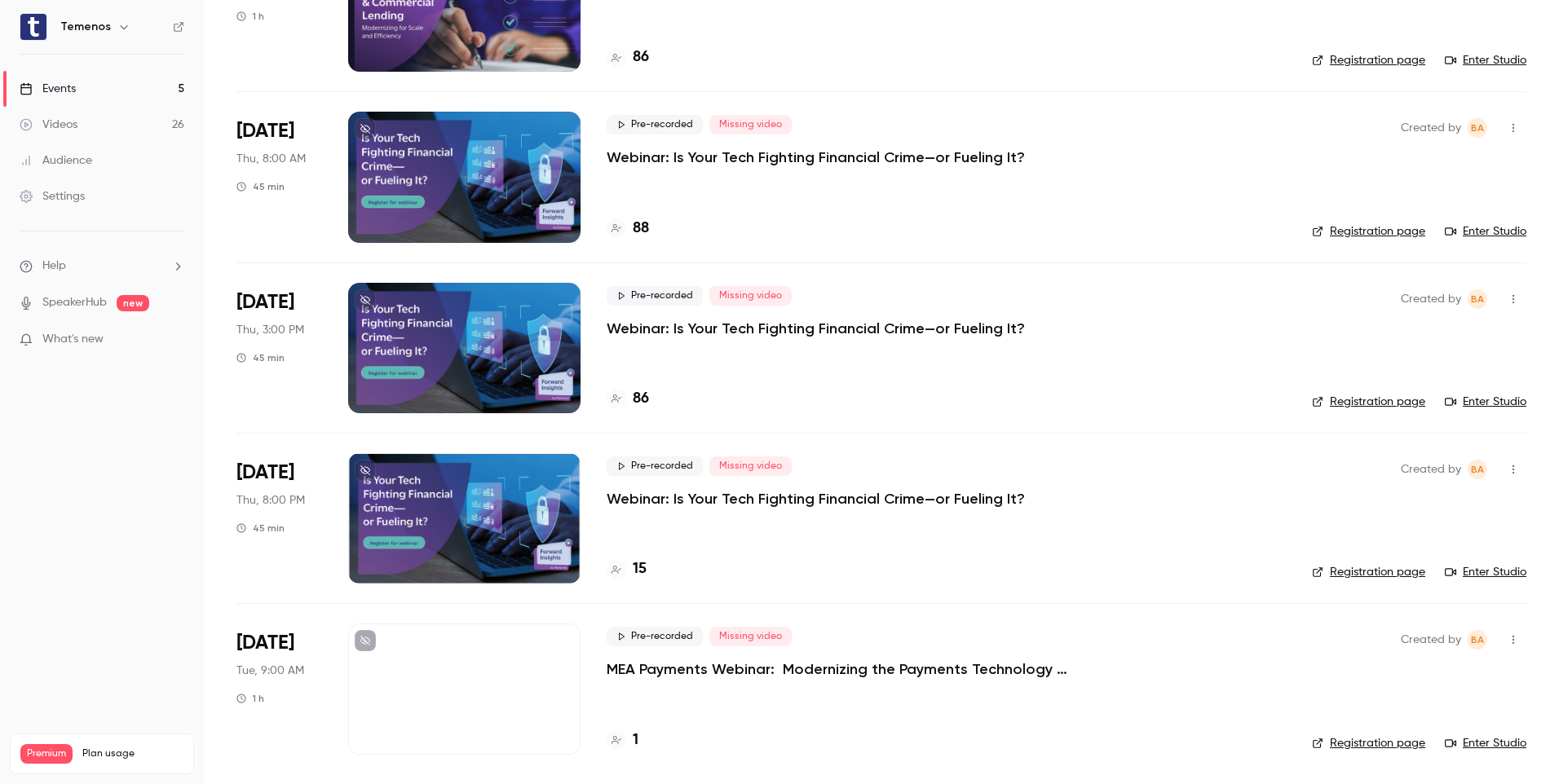
click at [1374, 740] on link "Registration page" at bounding box center [1368, 744] width 113 height 16
click at [518, 713] on div at bounding box center [464, 688] width 233 height 131
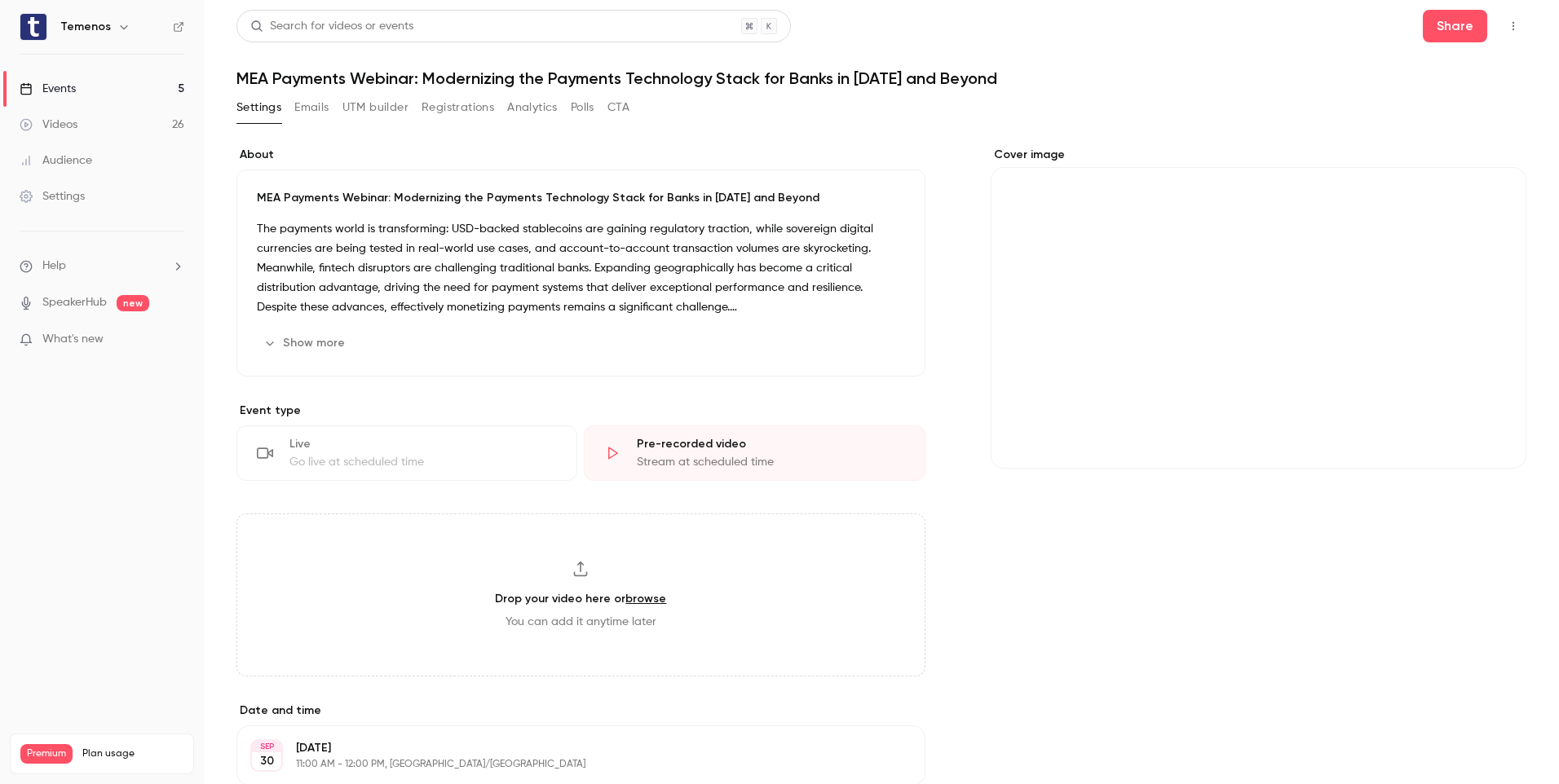
click at [548, 287] on p "The payments world is transforming: USD-backed stablecoins are gaining regulato…" at bounding box center [581, 267] width 648 height 98
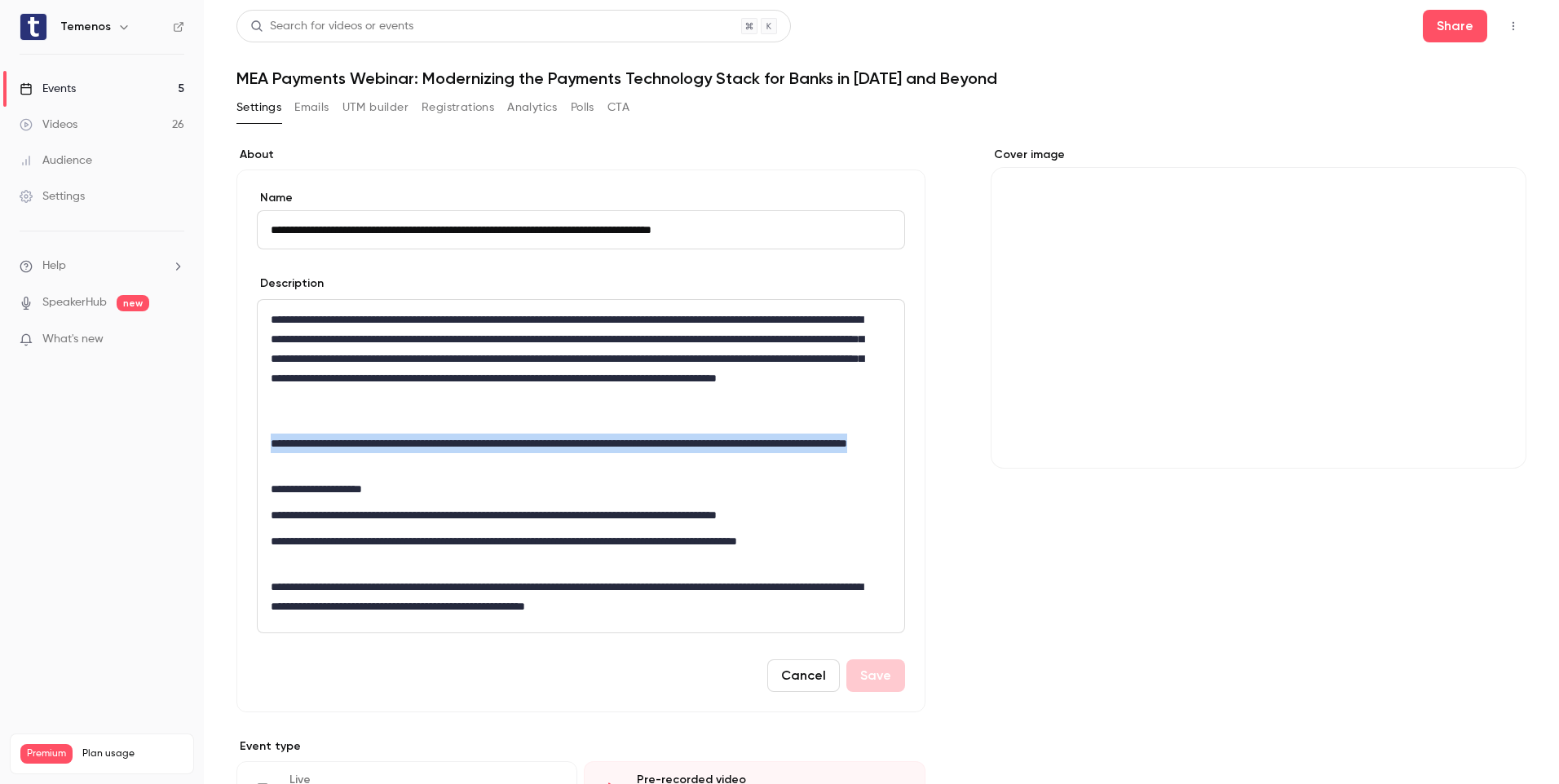
drag, startPoint x: 462, startPoint y: 466, endPoint x: 263, endPoint y: 451, distance: 199.6
click at [263, 451] on div "**********" at bounding box center [581, 466] width 646 height 332
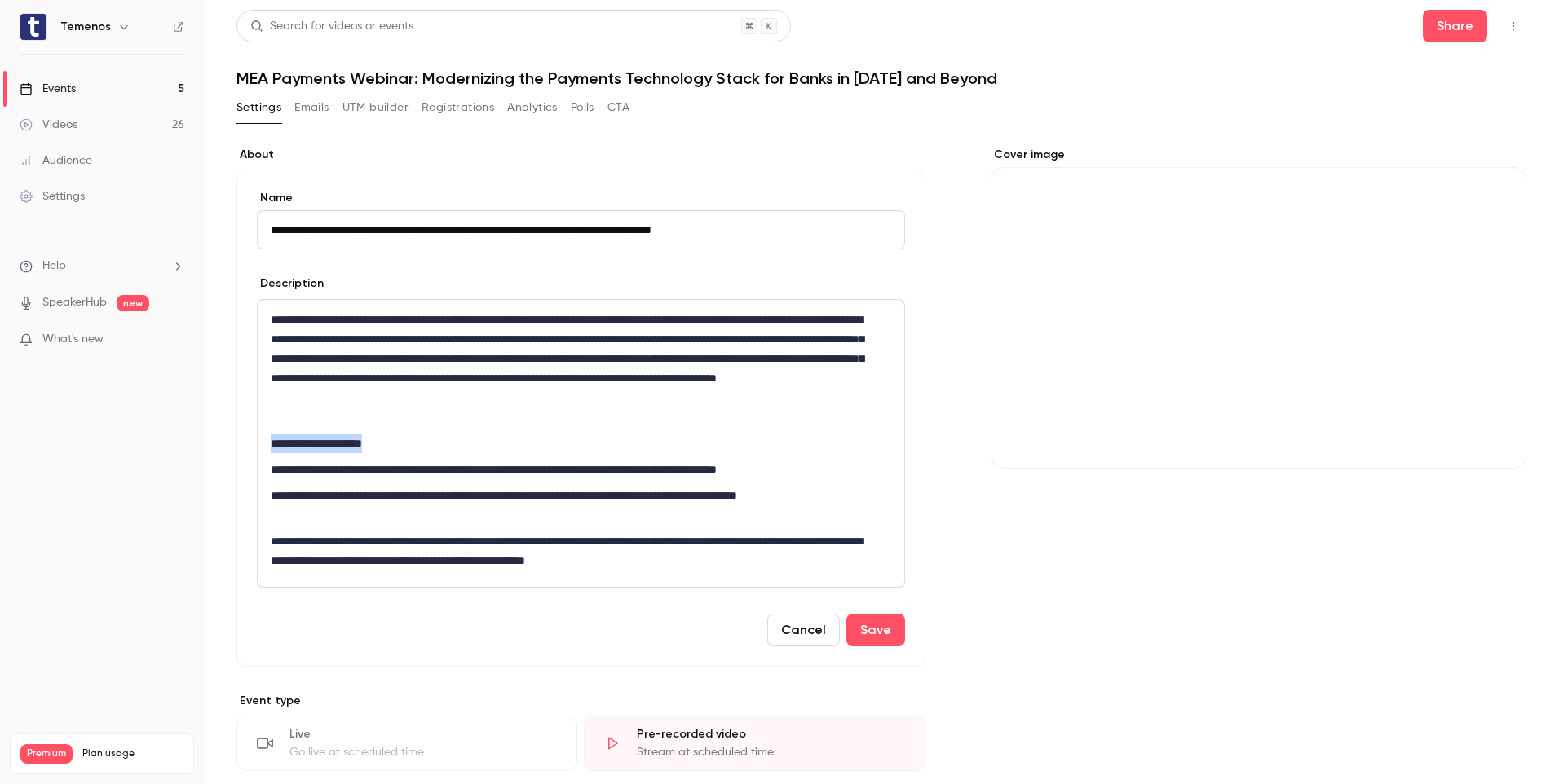
drag, startPoint x: 385, startPoint y: 441, endPoint x: 266, endPoint y: 447, distance: 119.2
click at [266, 447] on div "**********" at bounding box center [581, 444] width 646 height 287
click at [536, 411] on p "**********" at bounding box center [574, 368] width 607 height 118
drag, startPoint x: 340, startPoint y: 448, endPoint x: 271, endPoint y: 450, distance: 69.0
click at [271, 450] on p "**********" at bounding box center [574, 443] width 607 height 19
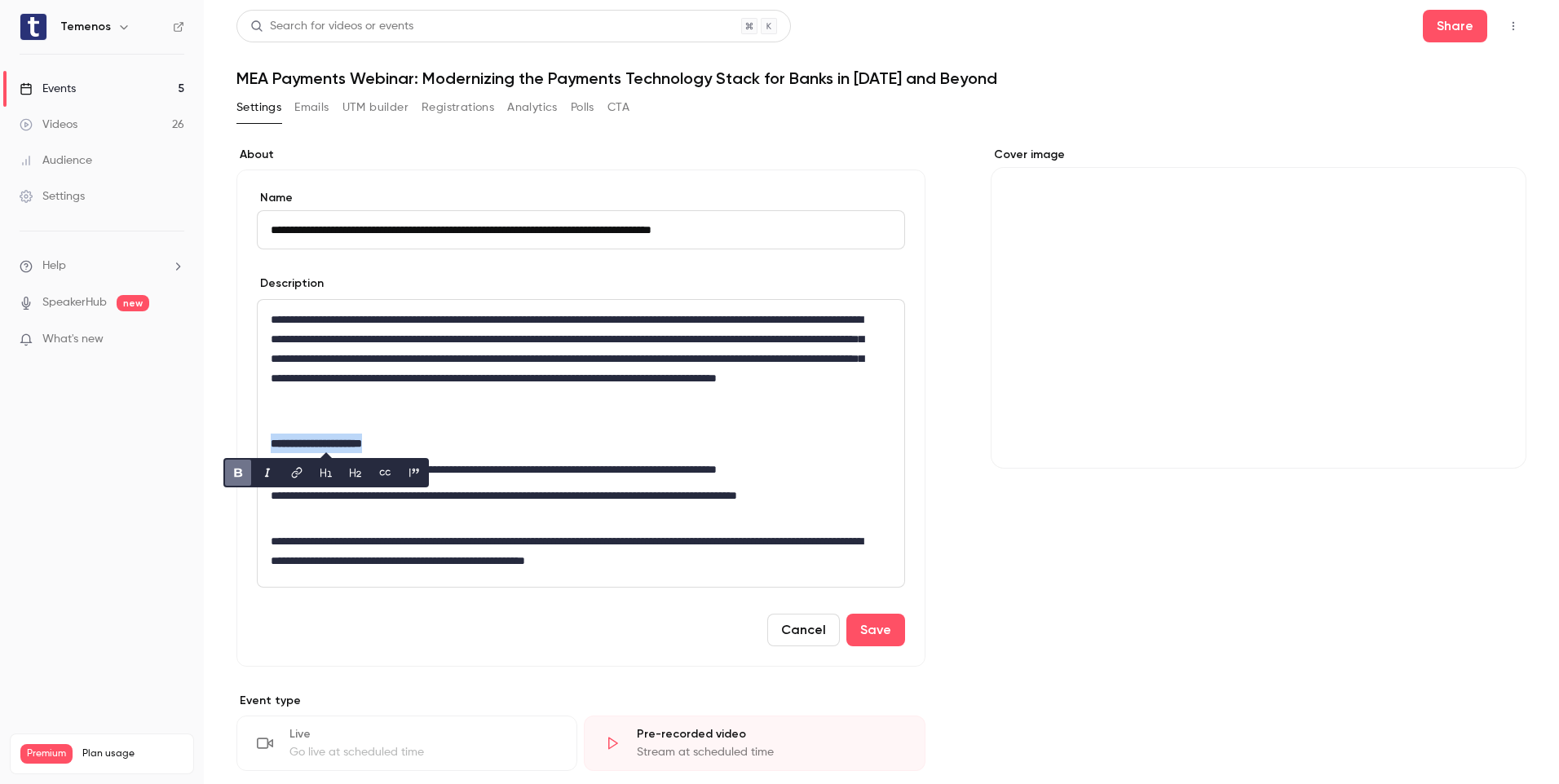
click at [547, 434] on p "**********" at bounding box center [574, 443] width 607 height 19
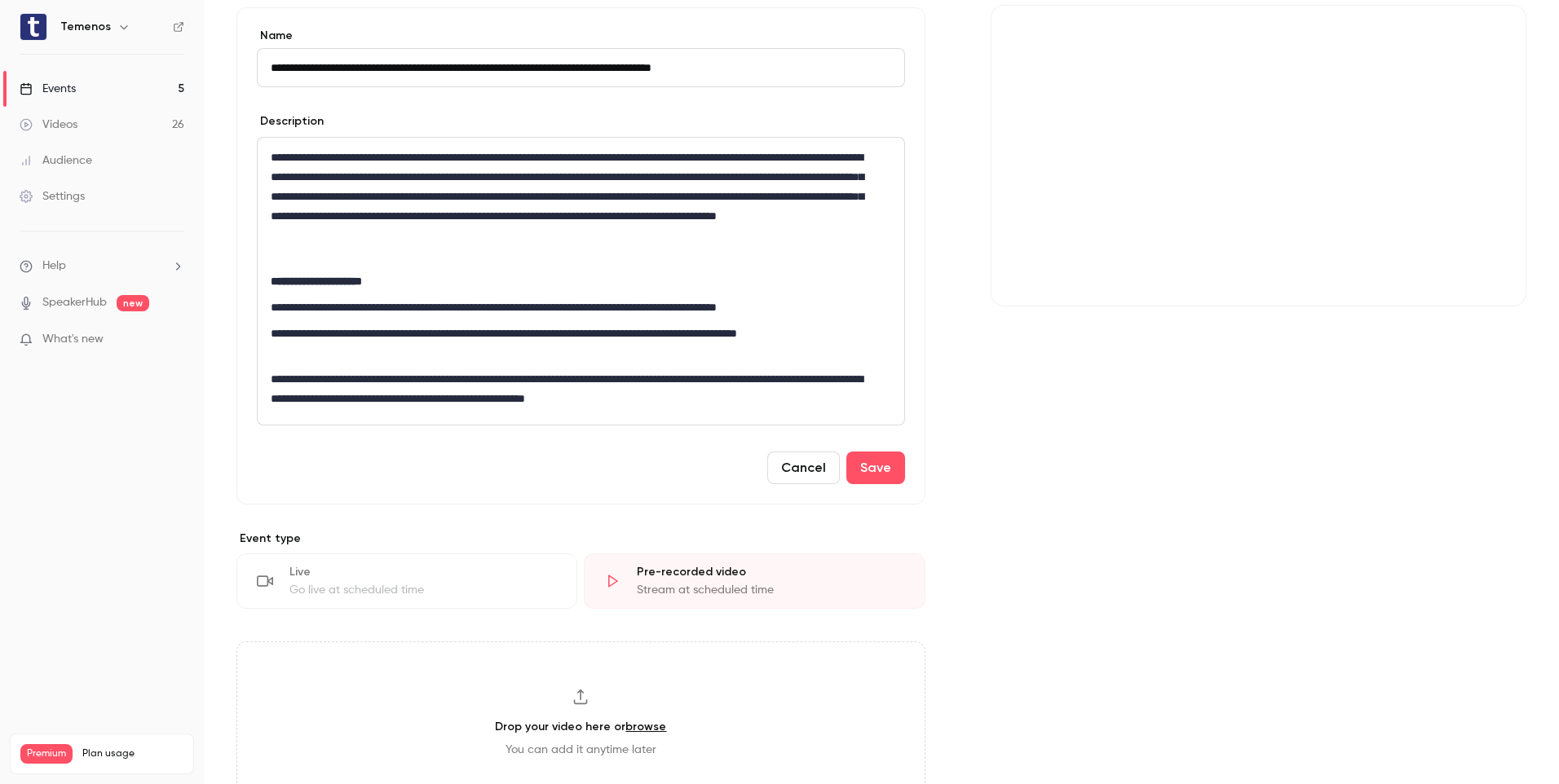
scroll to position [163, 0]
click at [865, 468] on button "Save" at bounding box center [875, 467] width 58 height 33
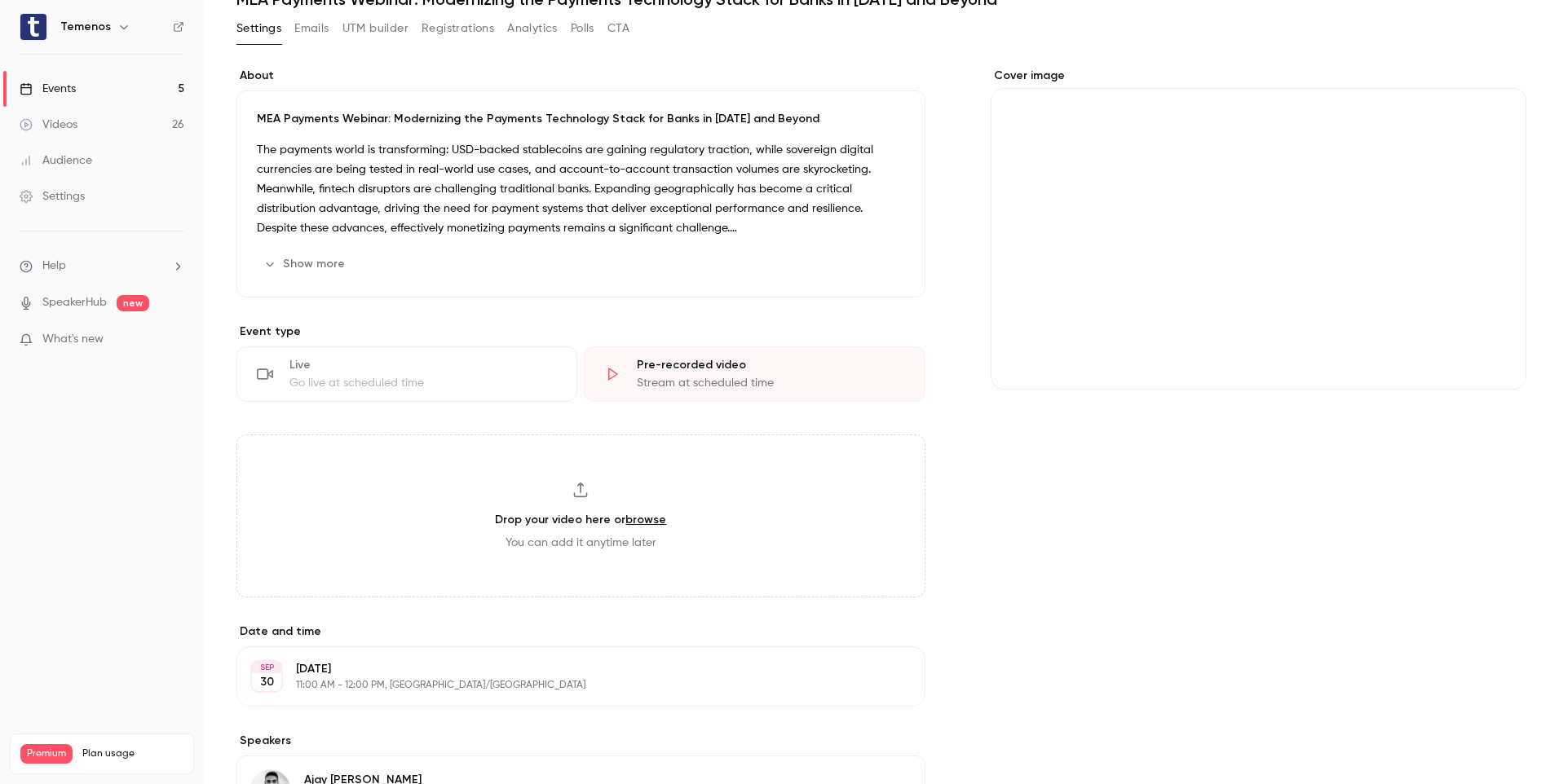
scroll to position [0, 0]
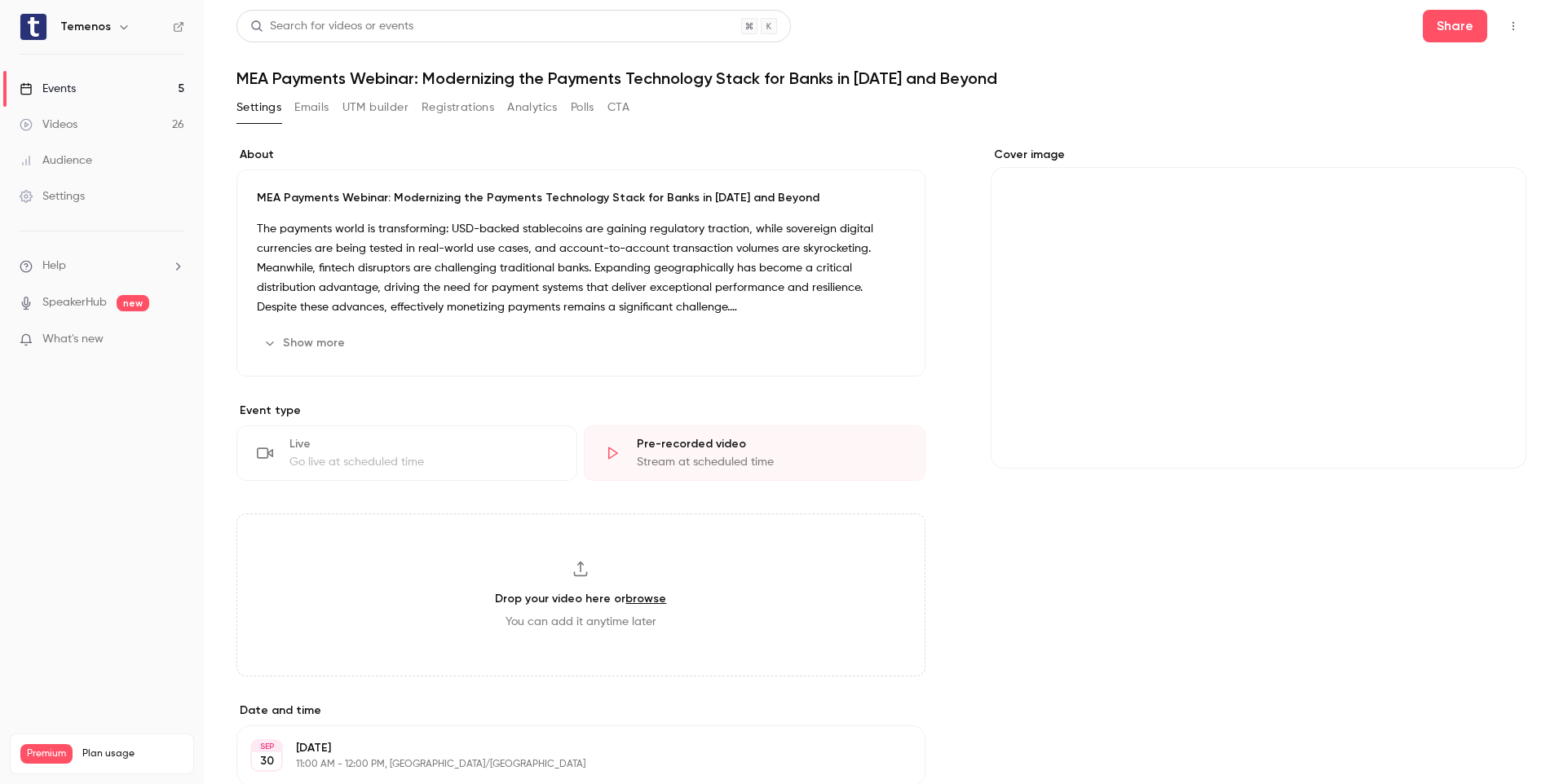
click at [66, 86] on div "Events" at bounding box center [47, 89] width 57 height 16
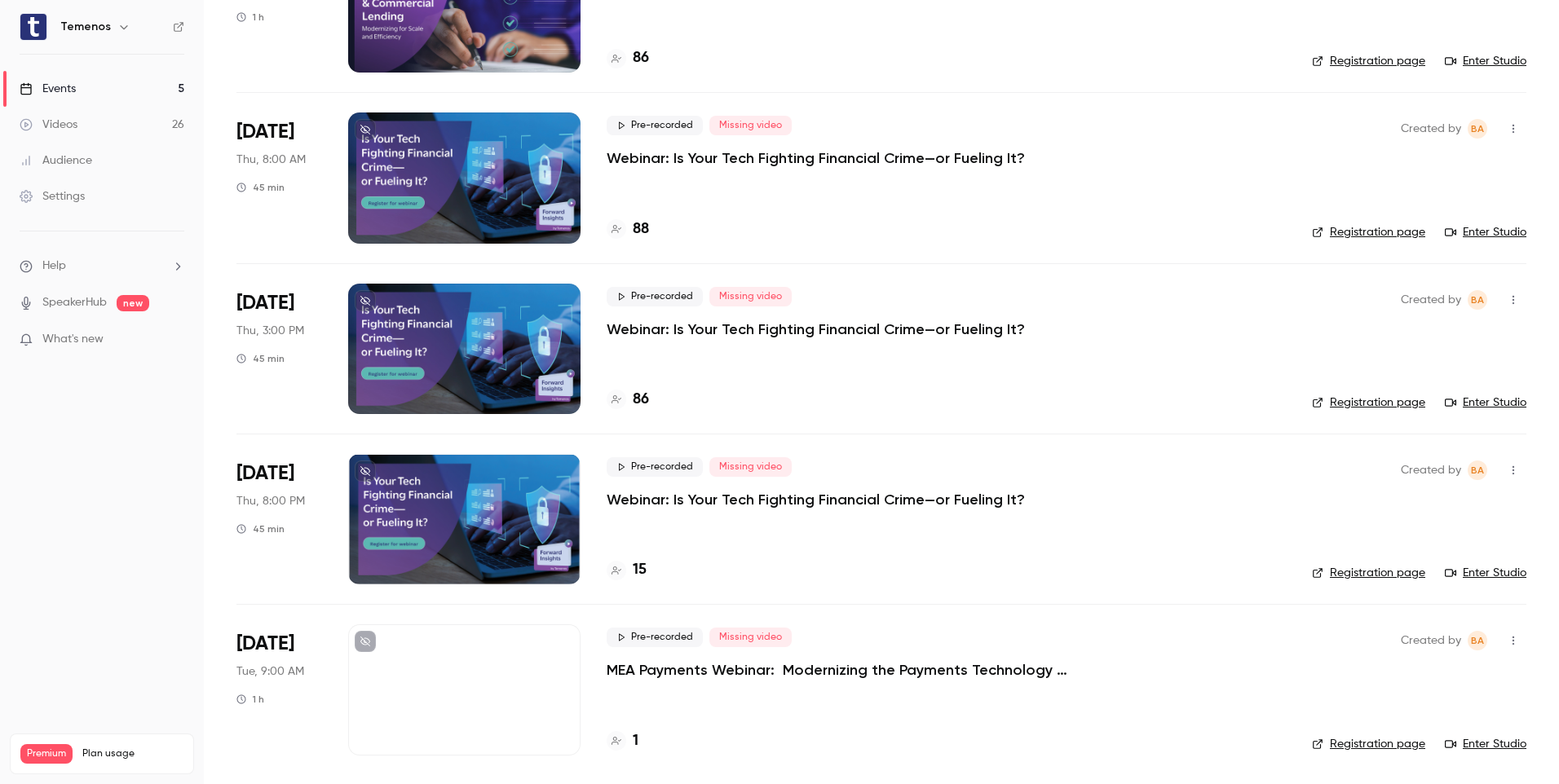
scroll to position [199, 0]
click at [1389, 751] on link "Registration page" at bounding box center [1368, 744] width 113 height 16
click at [518, 691] on div at bounding box center [464, 688] width 233 height 131
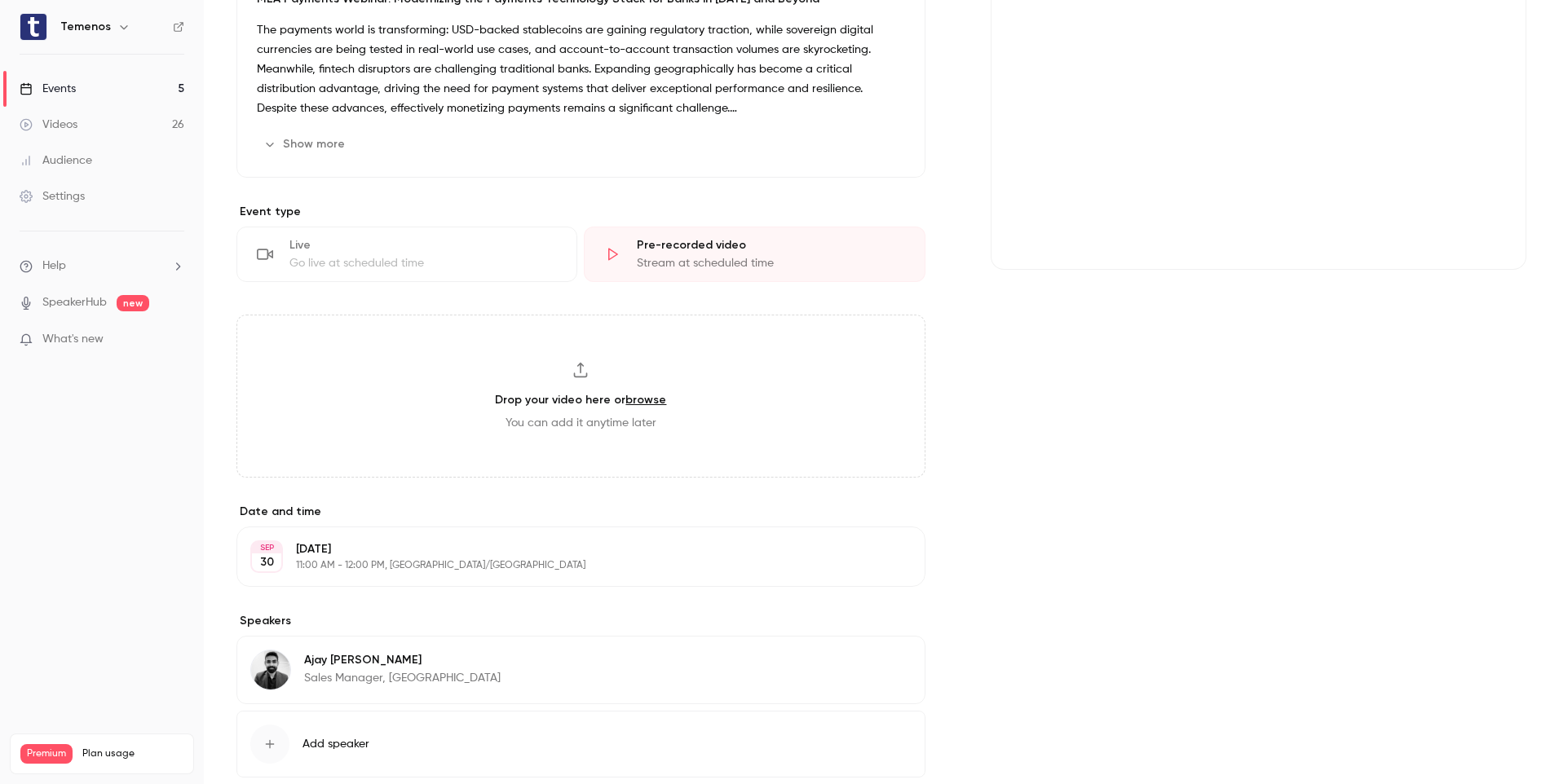
click at [1251, 42] on div "Cover image" at bounding box center [1258, 109] width 536 height 322
click at [0, 0] on input "Cover image" at bounding box center [0, 0] width 0 height 0
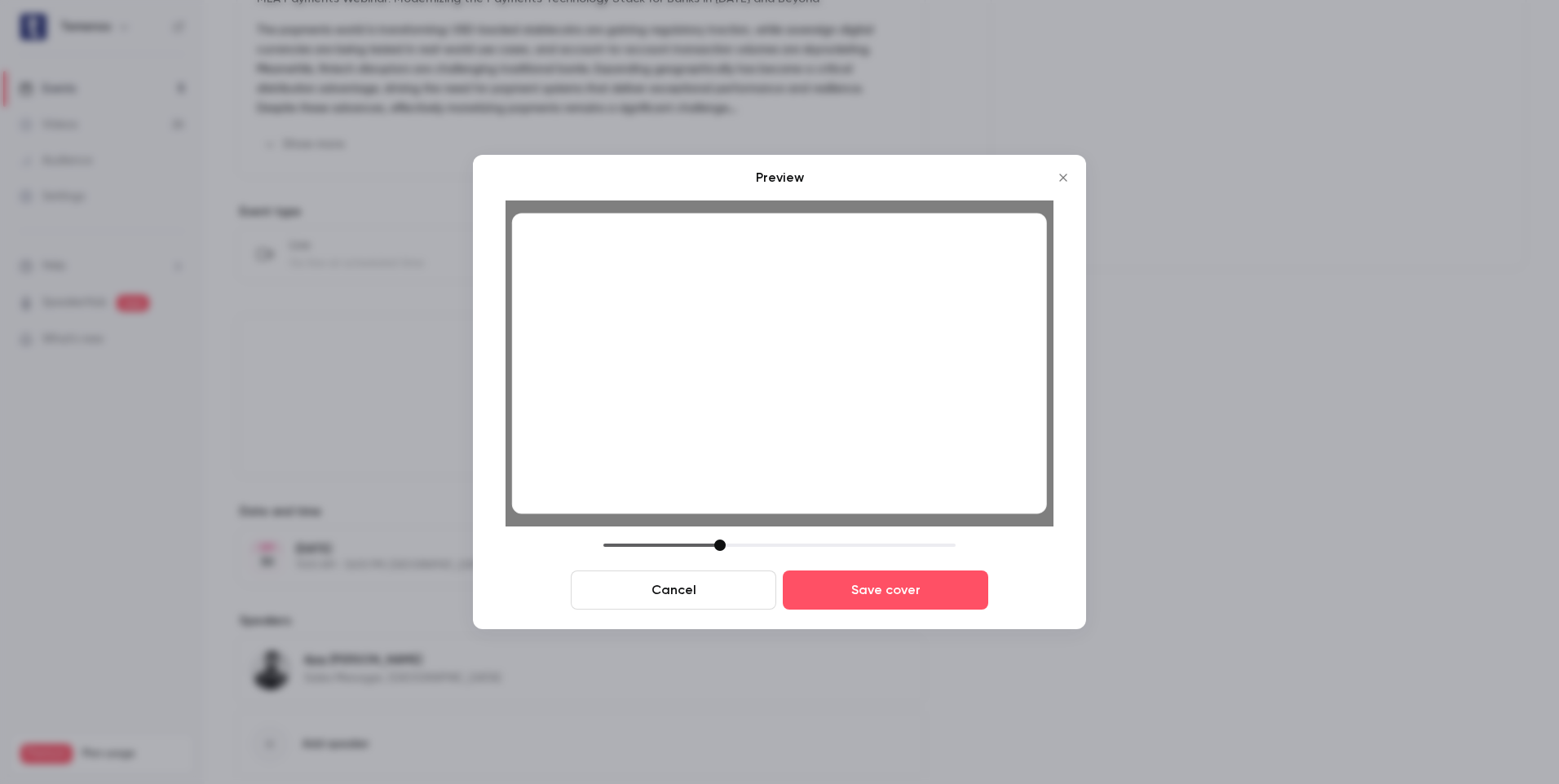
drag, startPoint x: 842, startPoint y: 474, endPoint x: 840, endPoint y: 485, distance: 11.2
click at [840, 485] on div at bounding box center [780, 363] width 535 height 301
click at [853, 484] on div at bounding box center [780, 363] width 535 height 301
click at [893, 591] on button "Save cover" at bounding box center [884, 590] width 205 height 39
